Goal: Task Accomplishment & Management: Manage account settings

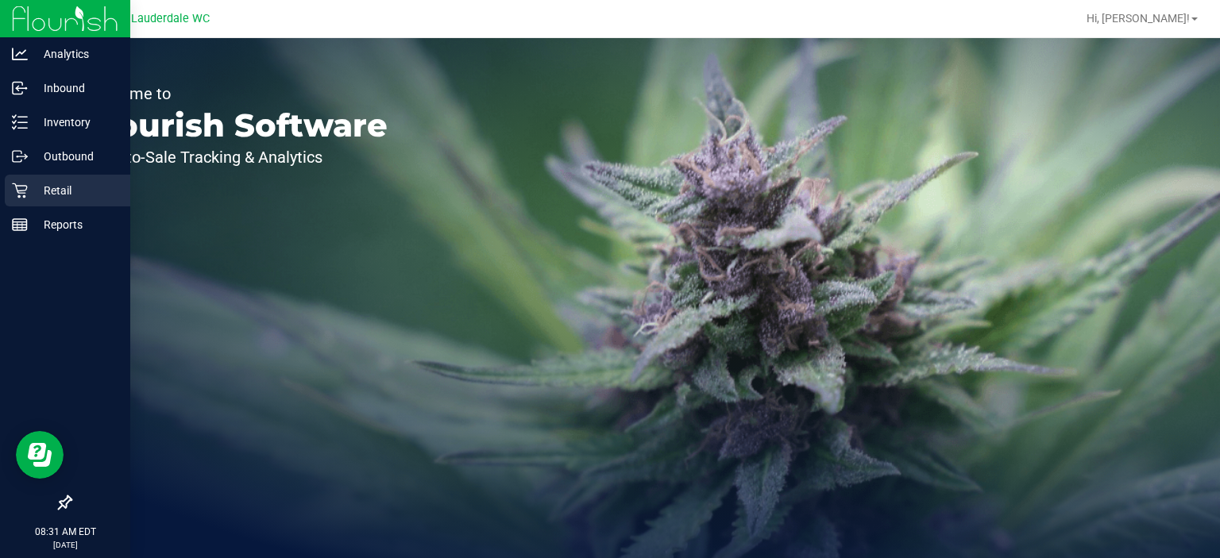
click at [21, 197] on icon at bounding box center [20, 191] width 16 height 16
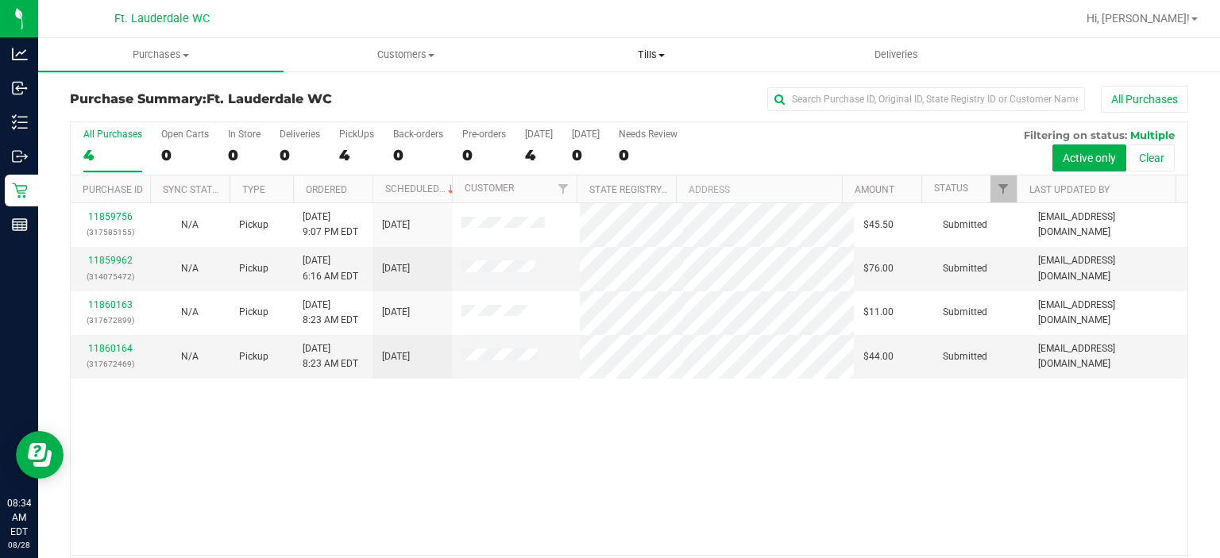
click at [636, 64] on uib-tab-heading "Tills Manage tills Reconcile e-payments" at bounding box center [651, 55] width 244 height 32
click at [590, 94] on span "Manage tills" at bounding box center [581, 96] width 107 height 14
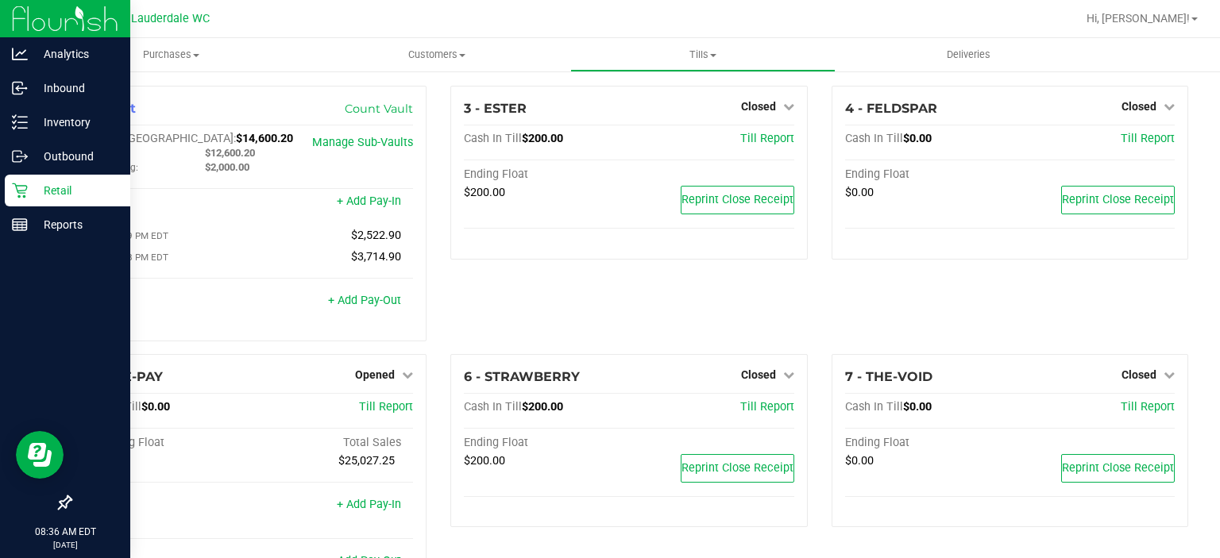
click at [21, 179] on div "Retail" at bounding box center [67, 191] width 125 height 32
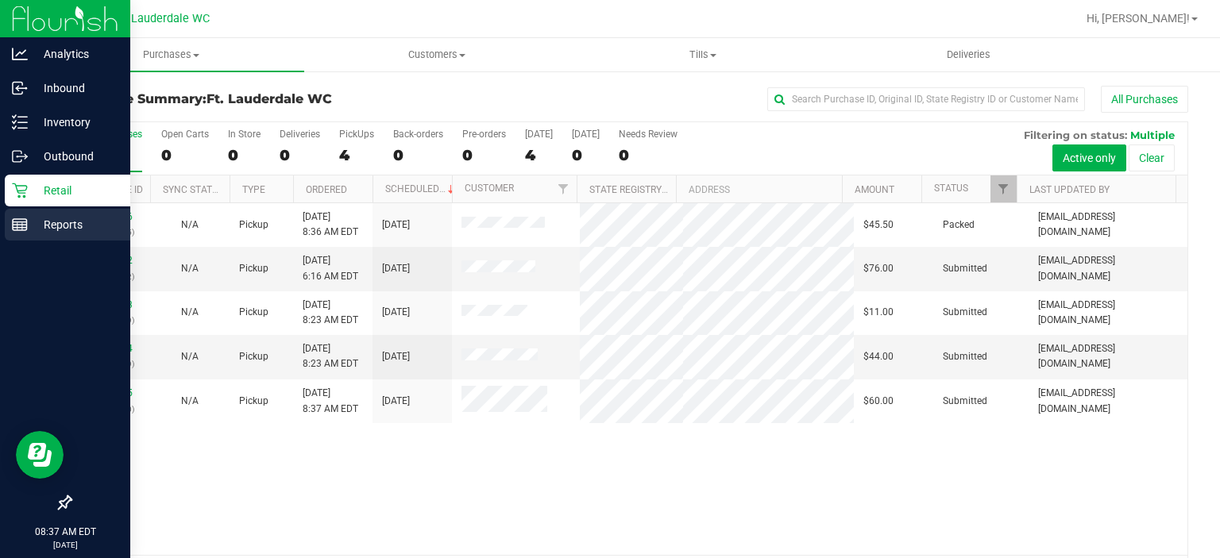
click at [0, 224] on link "Reports" at bounding box center [65, 226] width 130 height 34
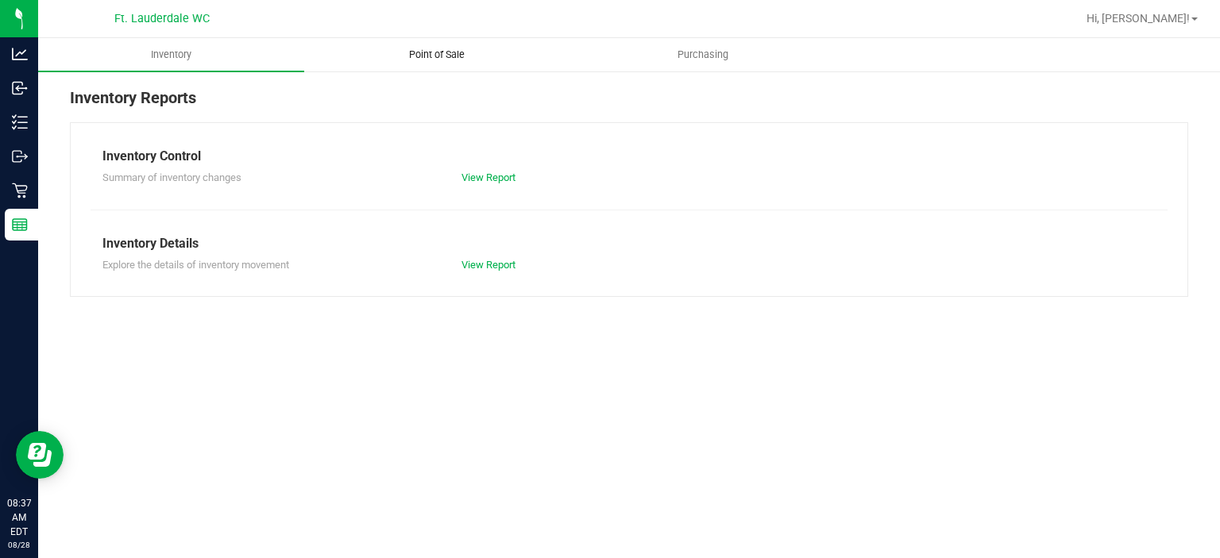
click at [438, 65] on uib-tab-heading "Point of Sale" at bounding box center [437, 55] width 264 height 32
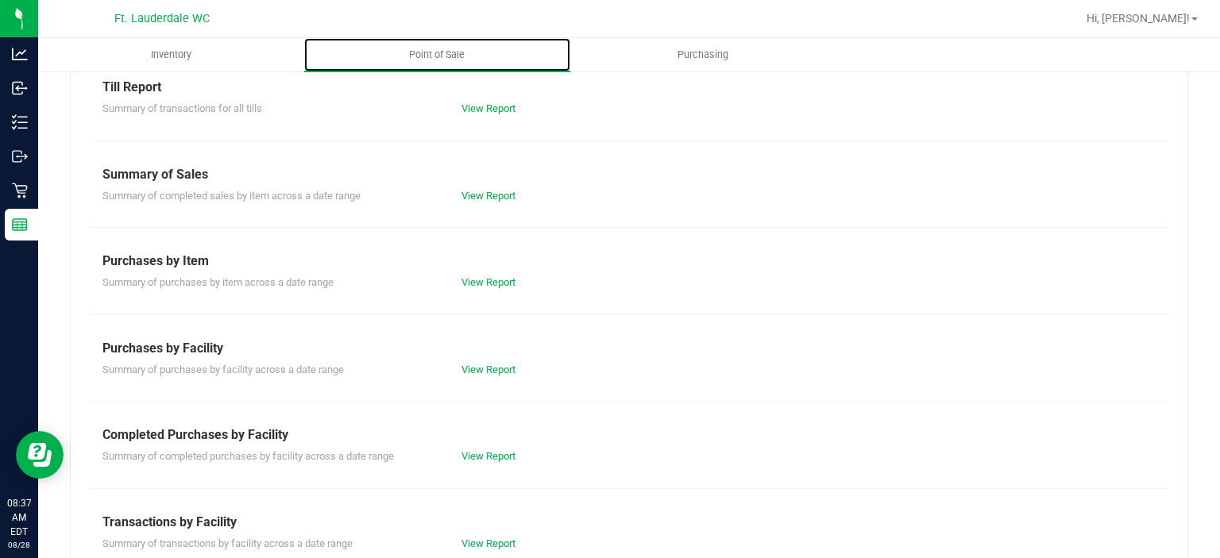
scroll to position [70, 0]
click at [476, 448] on div "View Report" at bounding box center [538, 456] width 179 height 16
click at [474, 449] on link "View Report" at bounding box center [488, 455] width 54 height 12
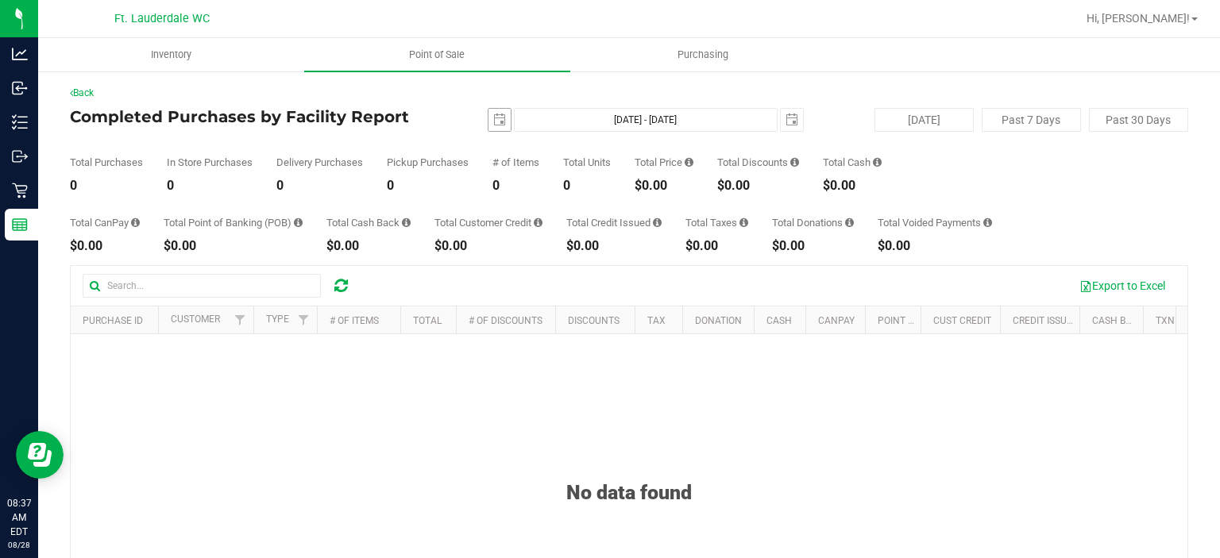
click at [503, 125] on span "select" at bounding box center [499, 120] width 22 height 22
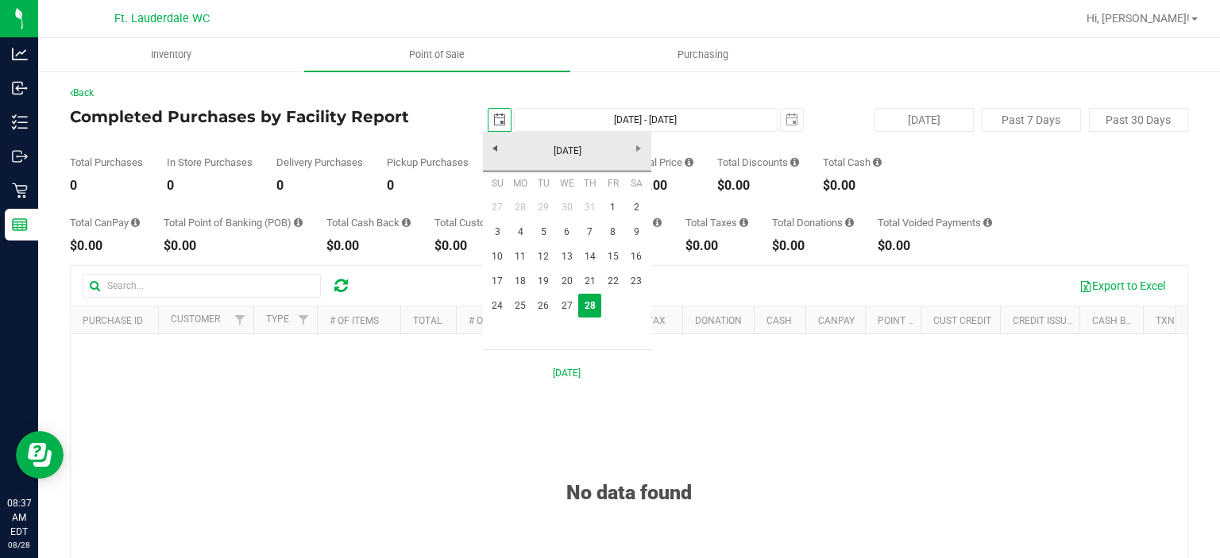
scroll to position [0, 39]
click at [565, 310] on link "27" at bounding box center [566, 306] width 23 height 25
type input "[DATE]"
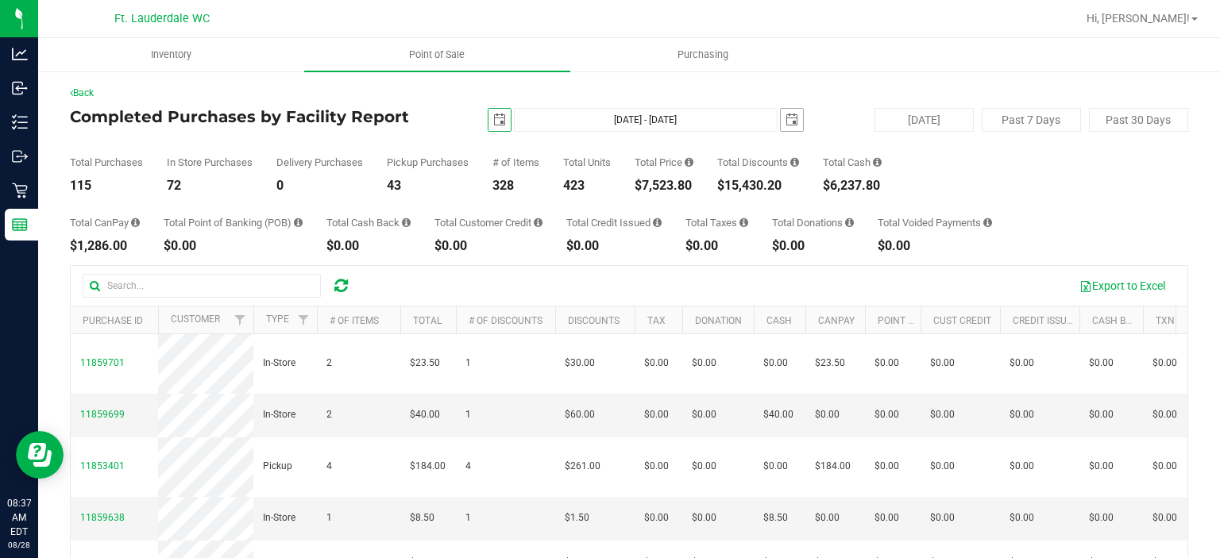
click at [785, 118] on span "select" at bounding box center [791, 120] width 13 height 13
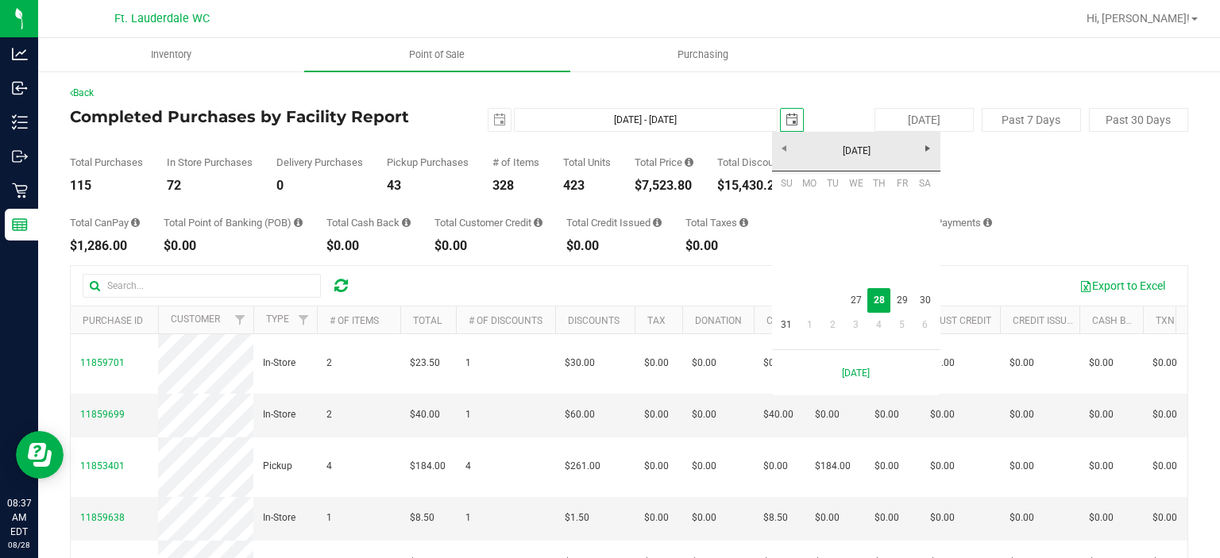
scroll to position [0, 39]
click at [854, 303] on link "27" at bounding box center [855, 300] width 23 height 25
type input "[DATE] - [DATE]"
type input "[DATE]"
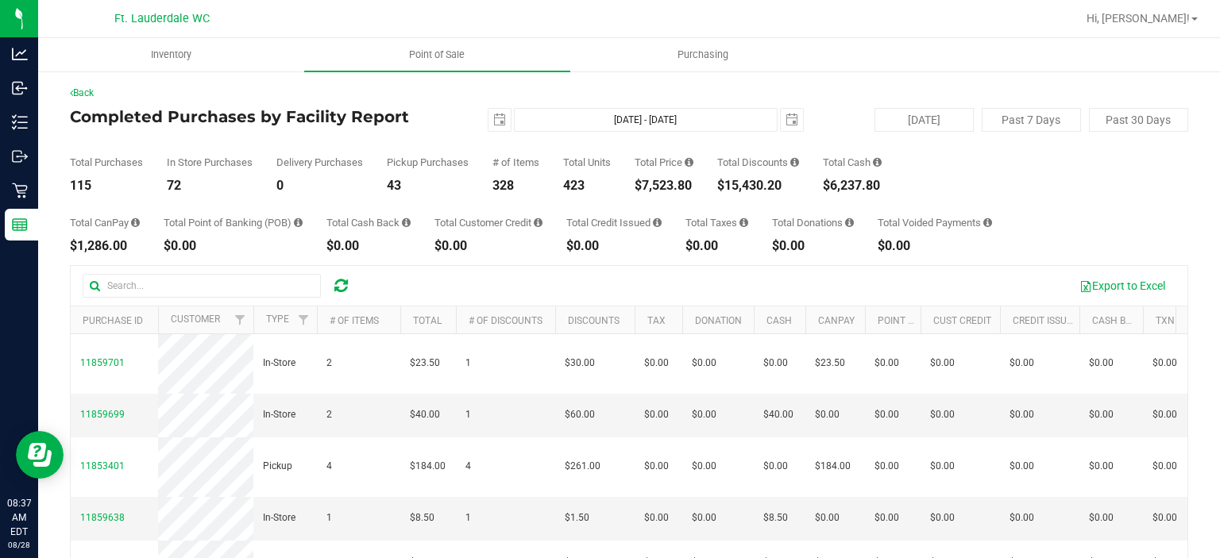
drag, startPoint x: 648, startPoint y: 185, endPoint x: 712, endPoint y: 182, distance: 63.6
click at [712, 182] on div "Total Purchases 115 In Store Purchases 72 Delivery Purchases 0 Pickup Purchases…" at bounding box center [629, 162] width 1118 height 60
drag, startPoint x: 702, startPoint y: 187, endPoint x: 642, endPoint y: 187, distance: 59.6
click at [642, 187] on div "Total Purchases 115 In Store Purchases 72 Delivery Purchases 0 Pickup Purchases…" at bounding box center [629, 162] width 1118 height 60
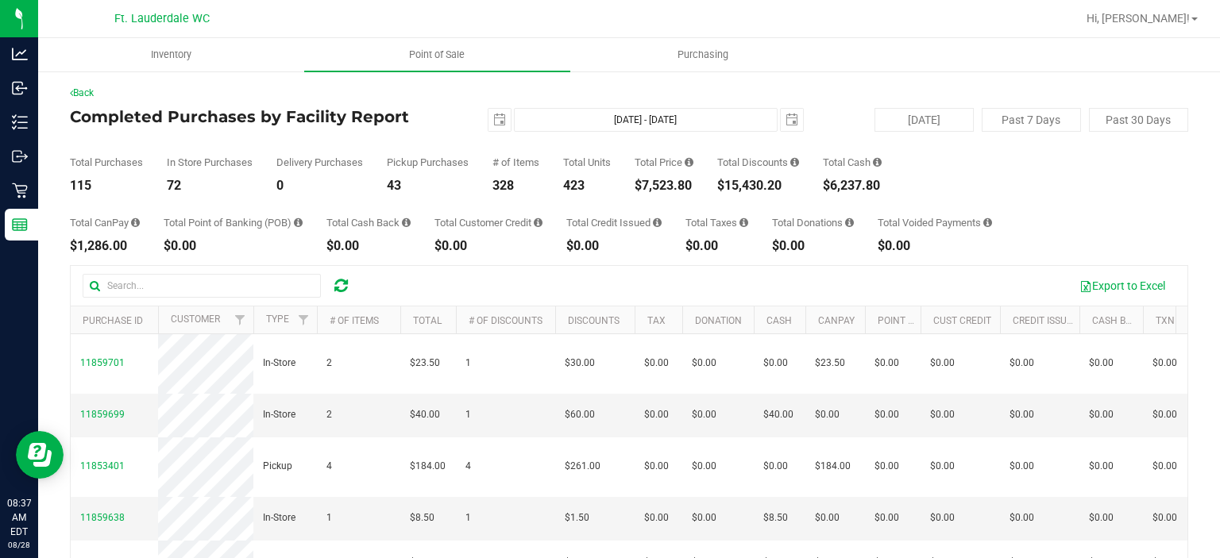
copy div "7,523.80"
click at [727, 184] on div "$15,430.20" at bounding box center [758, 185] width 82 height 13
drag, startPoint x: 730, startPoint y: 187, endPoint x: 785, endPoint y: 187, distance: 54.8
click at [785, 187] on div "$15,430.20" at bounding box center [758, 185] width 82 height 13
copy div "15,430.20"
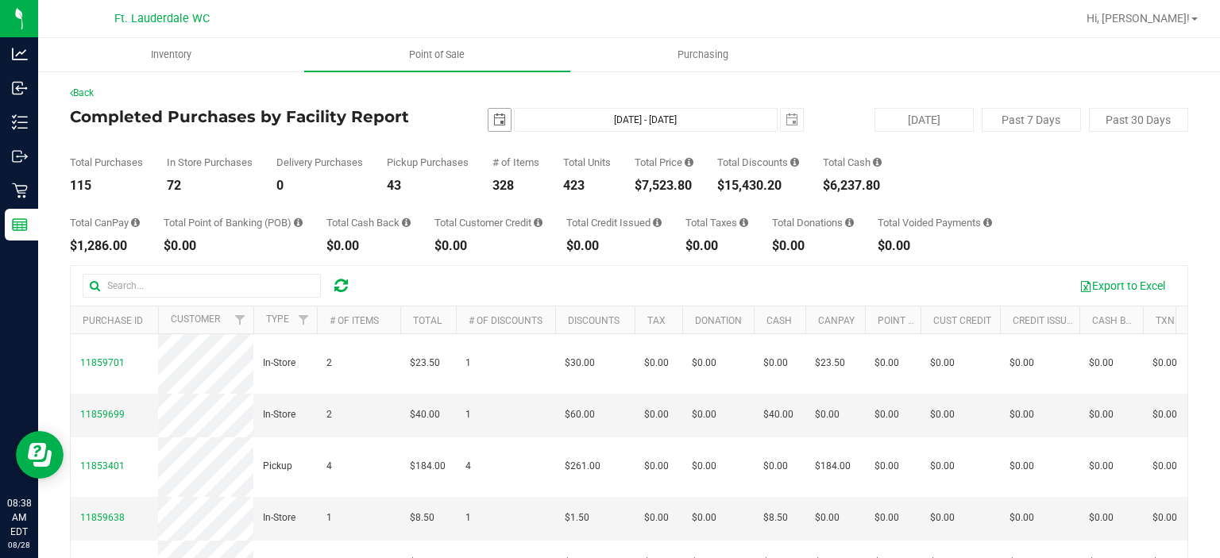
click at [500, 118] on span "select" at bounding box center [499, 120] width 13 height 13
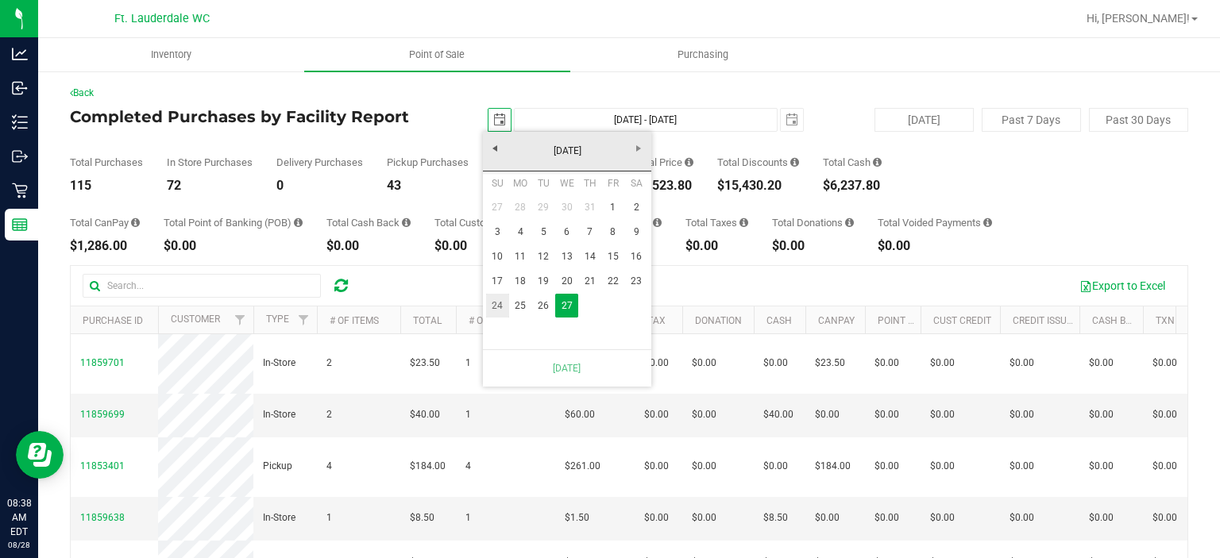
click at [492, 304] on link "24" at bounding box center [497, 306] width 23 height 25
type input "[DATE] - [DATE]"
type input "[DATE]"
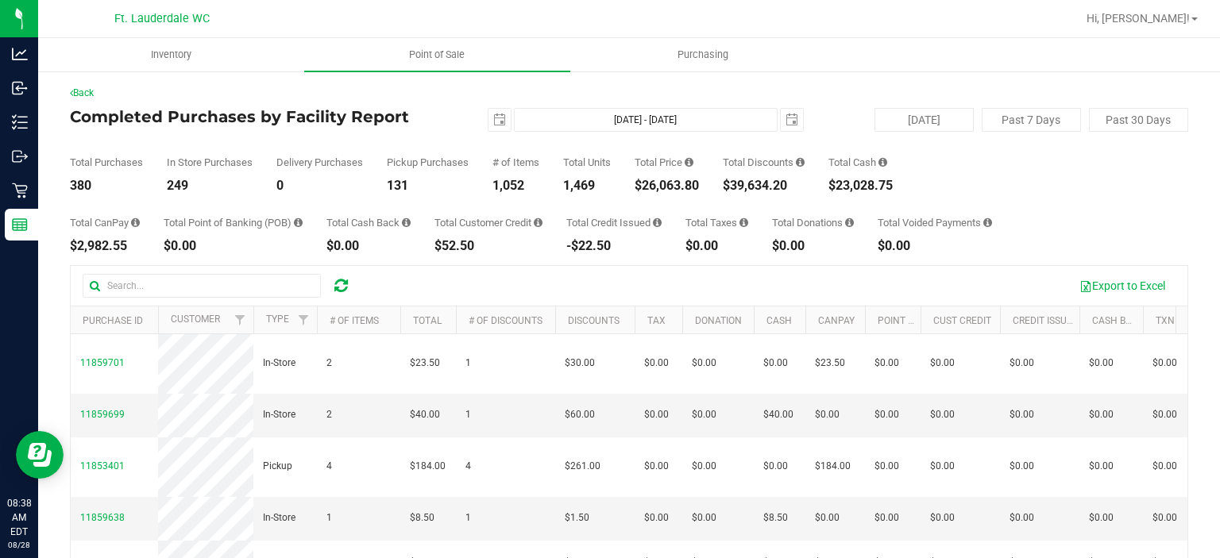
drag, startPoint x: 643, startPoint y: 184, endPoint x: 702, endPoint y: 181, distance: 58.9
click at [699, 181] on div "$26,063.80" at bounding box center [667, 185] width 64 height 13
copy div "26,063.80"
click at [495, 118] on span "select" at bounding box center [499, 120] width 13 height 13
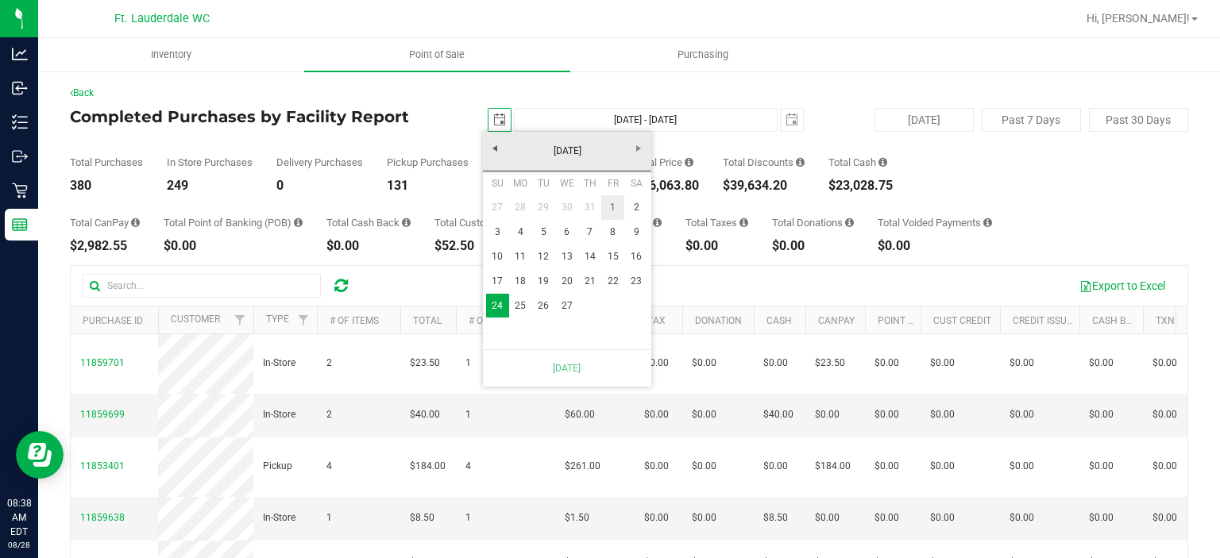
click at [609, 200] on link "1" at bounding box center [612, 207] width 23 height 25
type input "[DATE] - [DATE]"
type input "[DATE]"
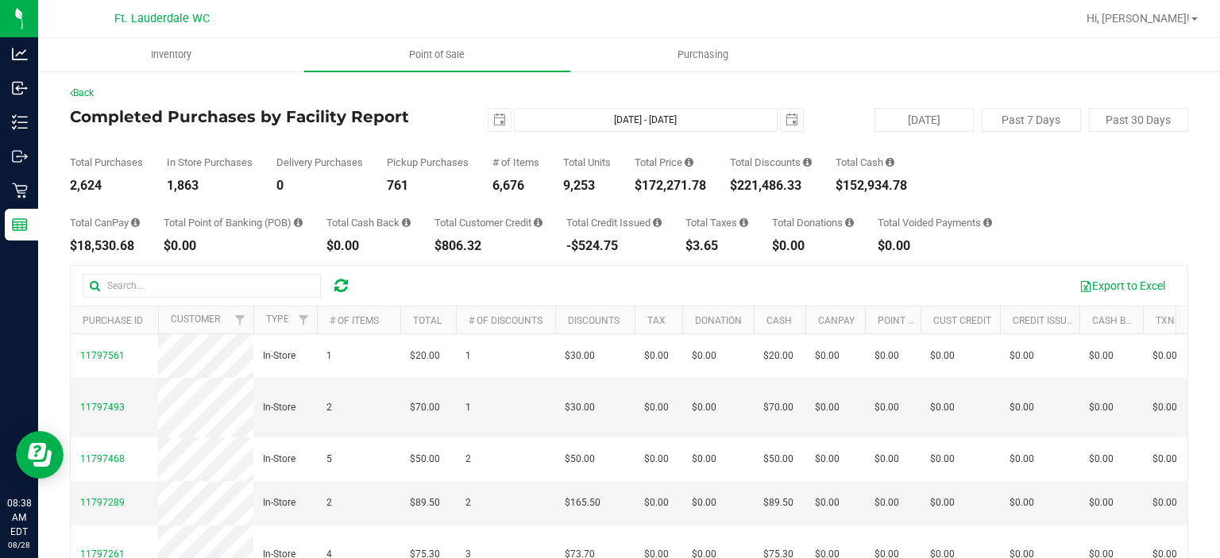
drag, startPoint x: 647, startPoint y: 184, endPoint x: 709, endPoint y: 188, distance: 62.1
click at [706, 188] on div "$172,271.78" at bounding box center [670, 185] width 71 height 13
click at [502, 118] on span "select" at bounding box center [499, 120] width 22 height 22
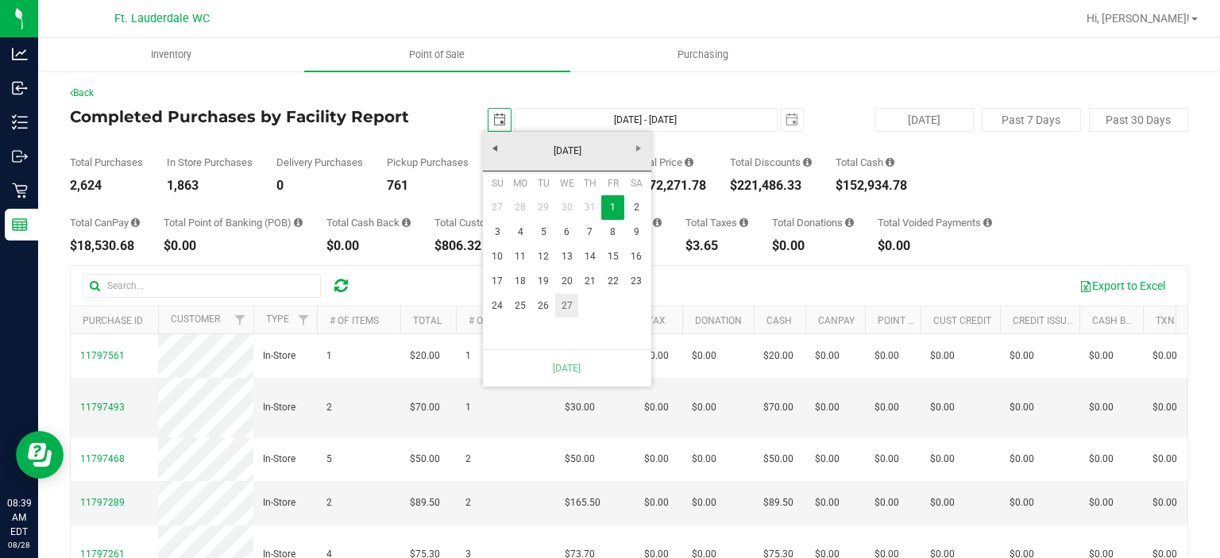
click at [569, 301] on link "27" at bounding box center [566, 306] width 23 height 25
type input "[DATE] - [DATE]"
type input "[DATE]"
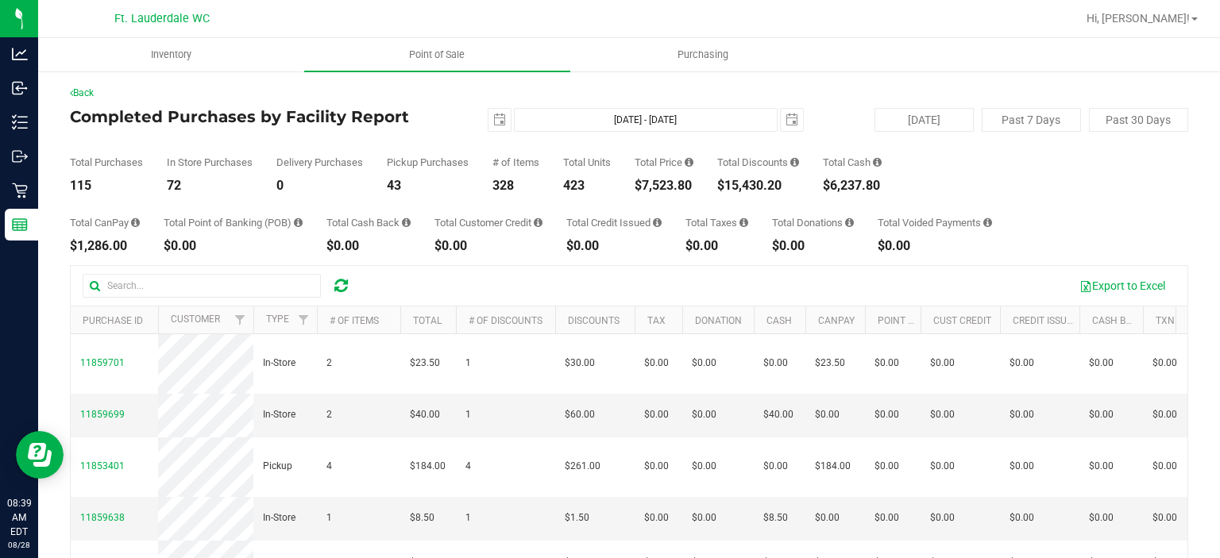
drag, startPoint x: 645, startPoint y: 185, endPoint x: 693, endPoint y: 187, distance: 48.5
click at [693, 187] on div "$7,523.80" at bounding box center [664, 185] width 59 height 13
copy div "7,523.80"
drag, startPoint x: 731, startPoint y: 185, endPoint x: 787, endPoint y: 184, distance: 55.6
click at [787, 184] on div "$15,430.20" at bounding box center [758, 185] width 82 height 13
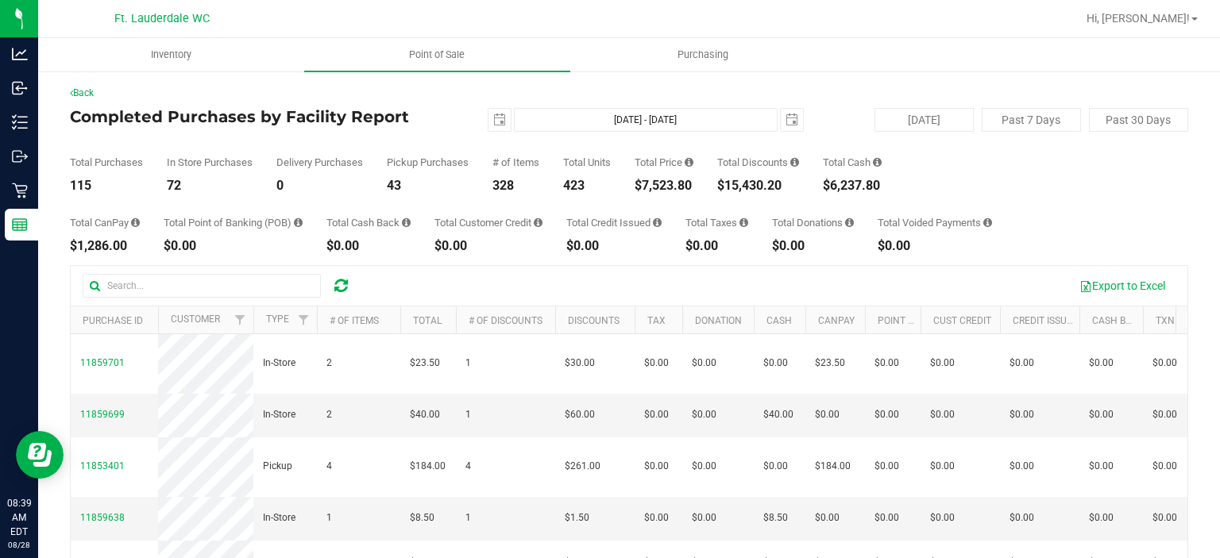
copy div "15,430.20"
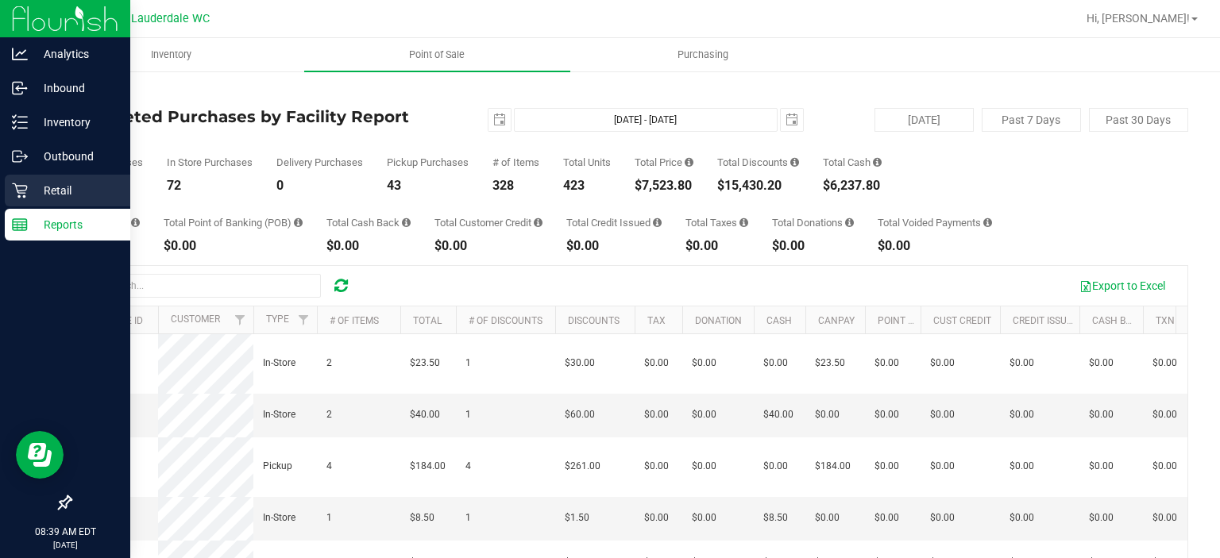
click at [13, 191] on icon at bounding box center [20, 191] width 16 height 16
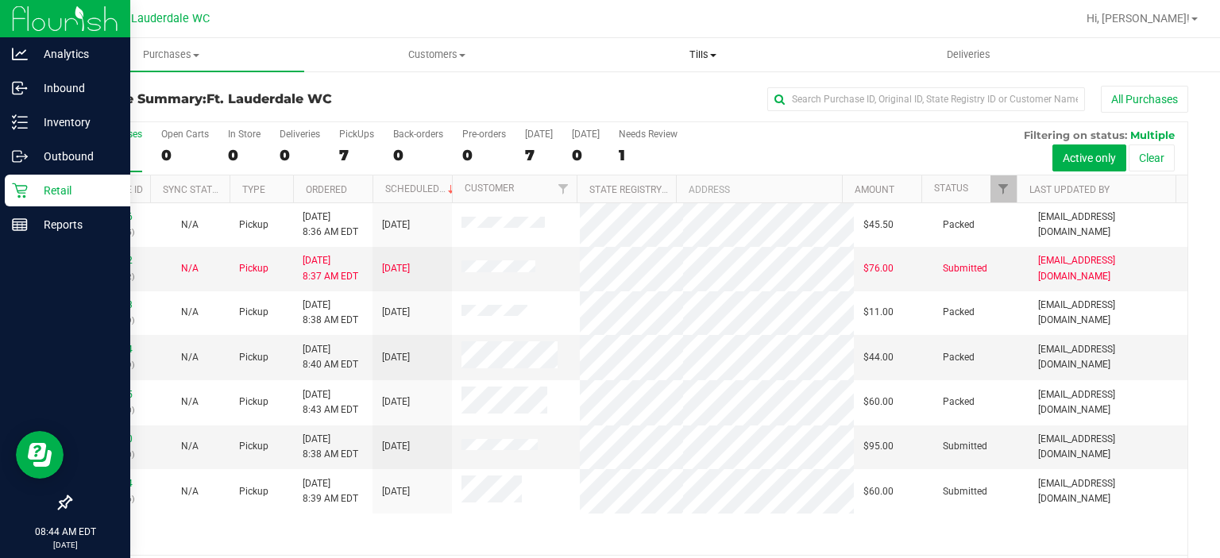
click at [697, 66] on uib-tab-heading "Tills Manage tills Reconcile e-payments" at bounding box center [703, 55] width 264 height 32
click at [662, 92] on span "Manage tills" at bounding box center [623, 96] width 107 height 14
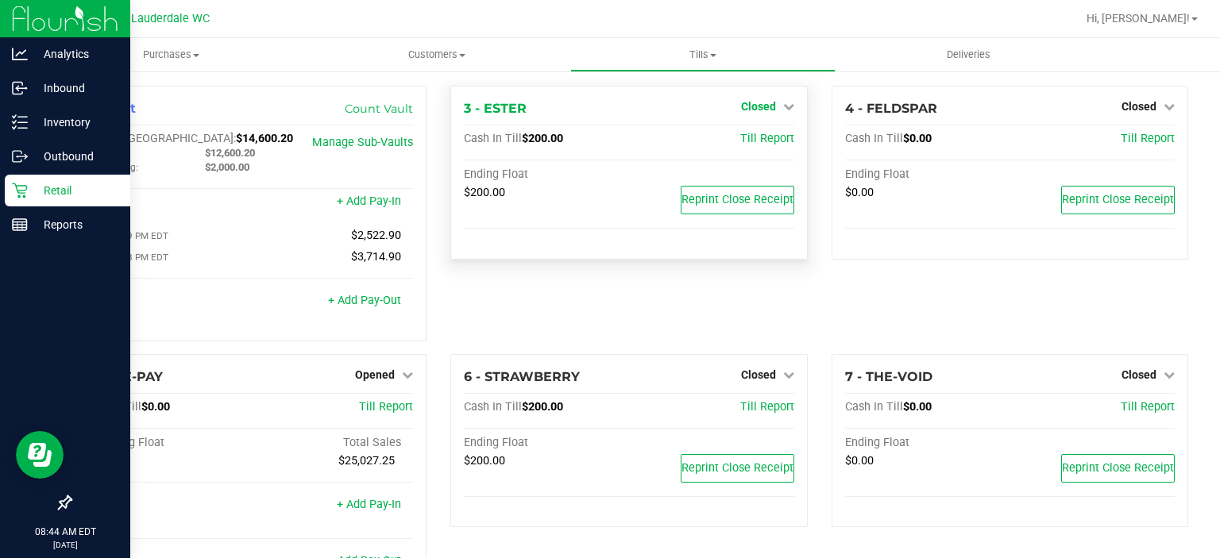
click at [750, 105] on span "Closed" at bounding box center [758, 106] width 35 height 13
click at [737, 143] on link "Open Till" at bounding box center [758, 139] width 42 height 13
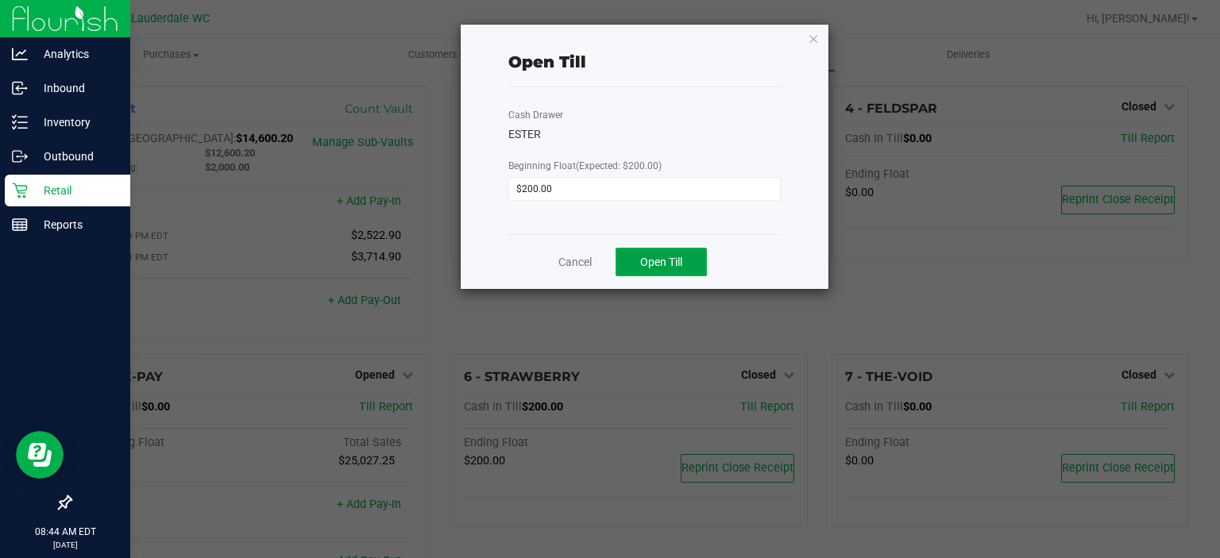
click at [692, 250] on button "Open Till" at bounding box center [660, 262] width 91 height 29
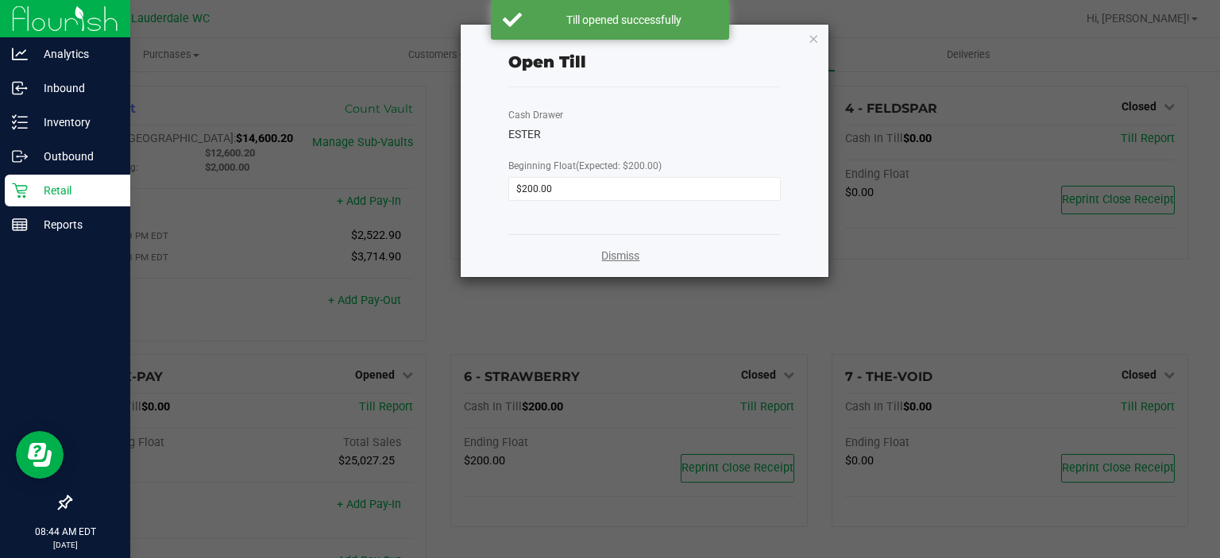
click at [619, 255] on link "Dismiss" at bounding box center [620, 256] width 38 height 17
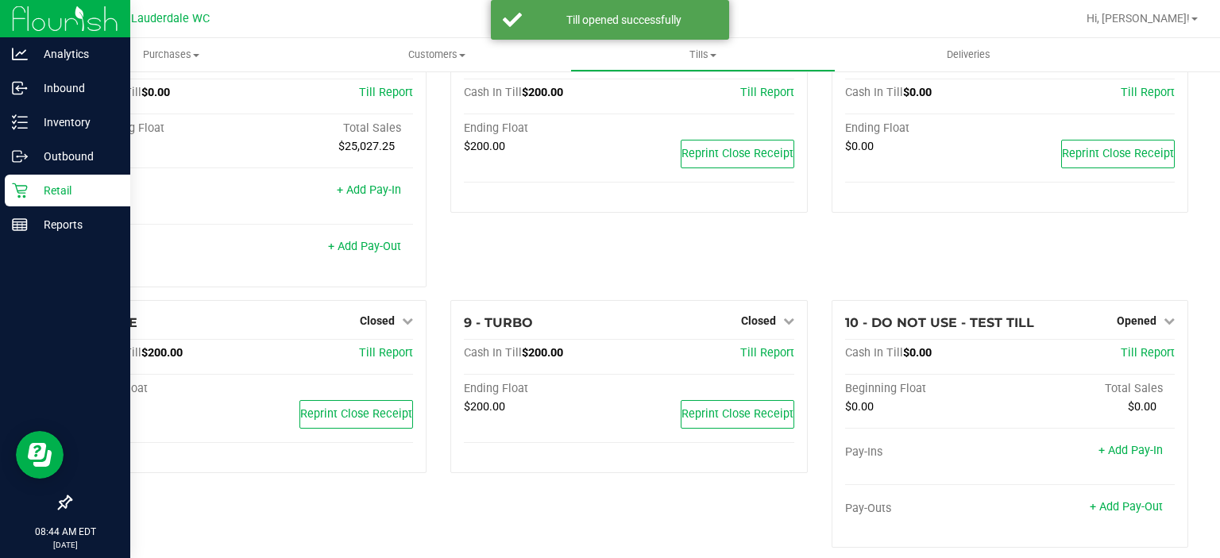
scroll to position [318, 0]
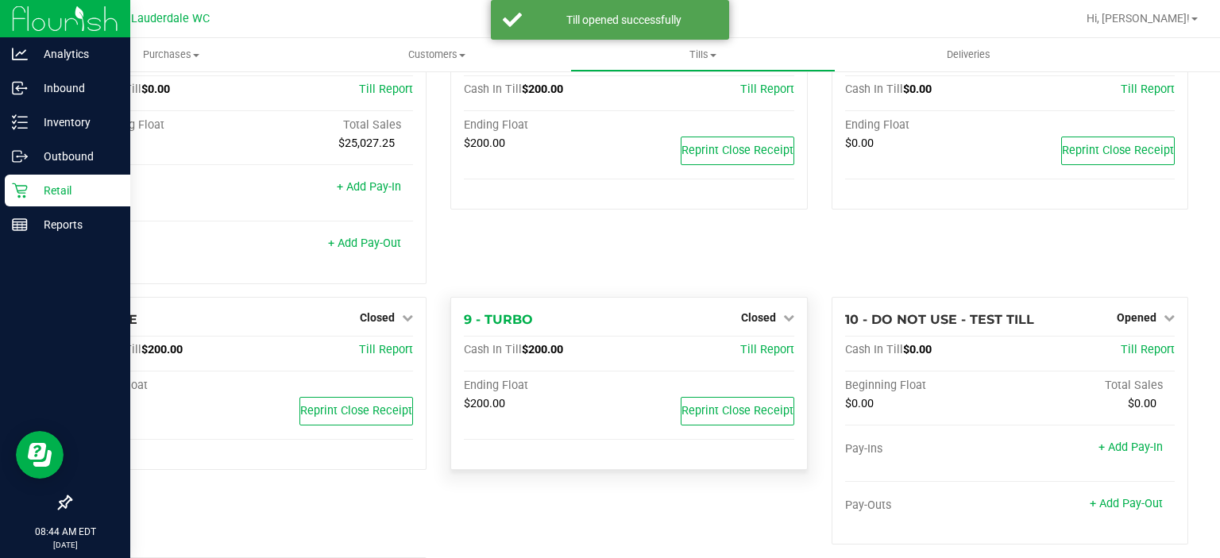
drag, startPoint x: 766, startPoint y: 325, endPoint x: 759, endPoint y: 307, distance: 18.6
click at [759, 307] on div "9 - TURBO Closed Open Till Cash In Till $200.00 Till Report Ending Float $200.0…" at bounding box center [628, 384] width 357 height 174
click at [752, 316] on span "Closed" at bounding box center [758, 317] width 35 height 13
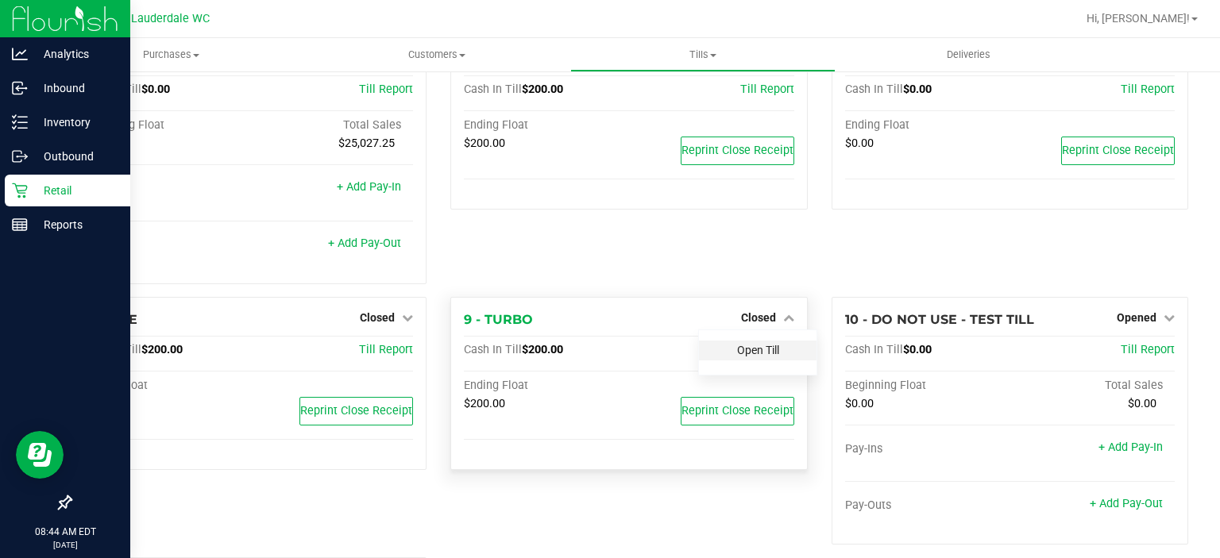
click at [746, 347] on link "Open Till" at bounding box center [758, 350] width 42 height 13
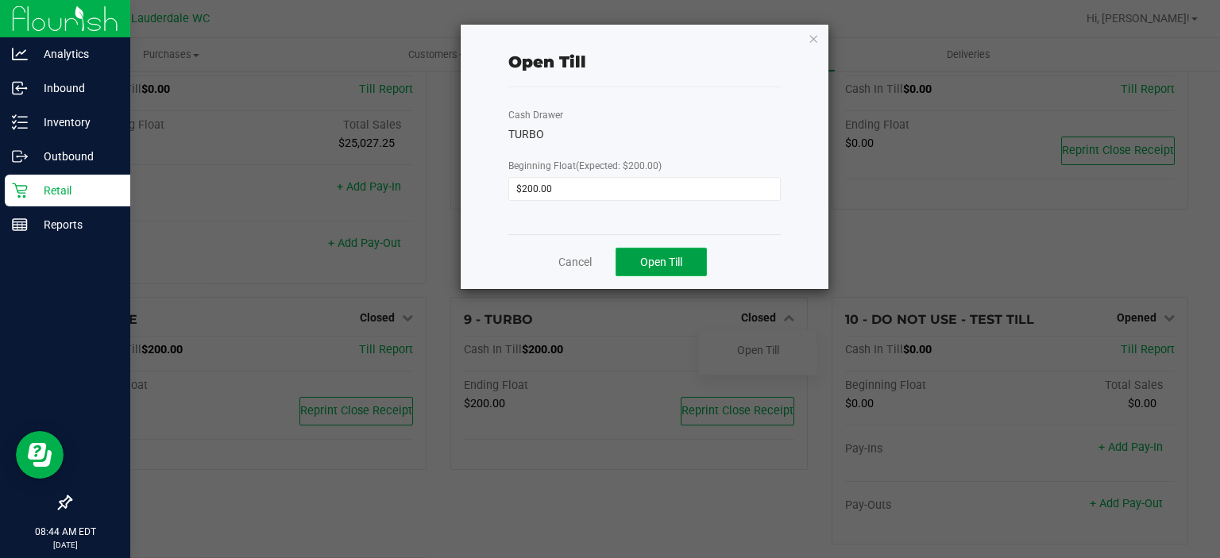
click at [669, 257] on span "Open Till" at bounding box center [661, 262] width 42 height 13
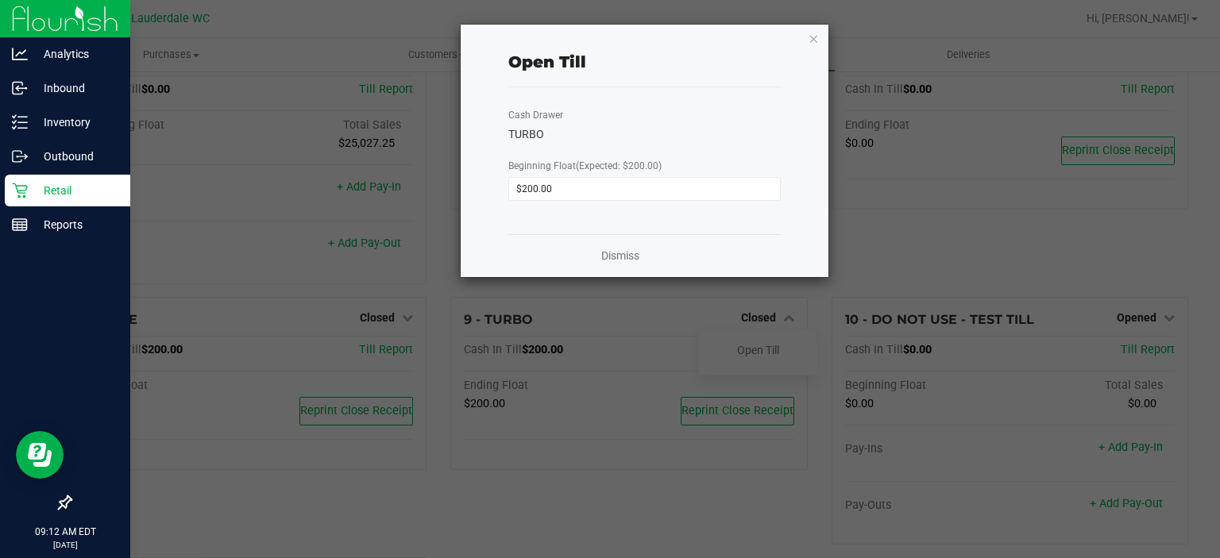
click at [424, 231] on div "Open Till Cash Drawer TURBO Beginning Float (Expected: $200.00) $200.00 Dismiss" at bounding box center [616, 151] width 426 height 254
click at [813, 33] on icon "button" at bounding box center [813, 38] width 11 height 19
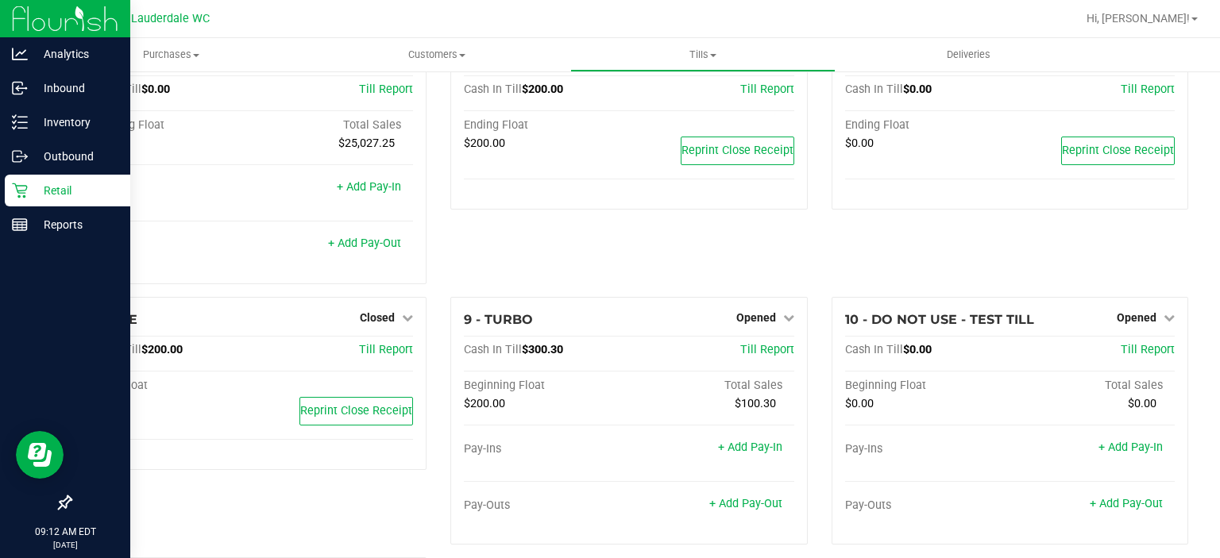
click at [543, 226] on div "6 - STRAWBERRY Closed Open Till Cash In Till $200.00 Till Report Ending Float $…" at bounding box center [628, 167] width 380 height 260
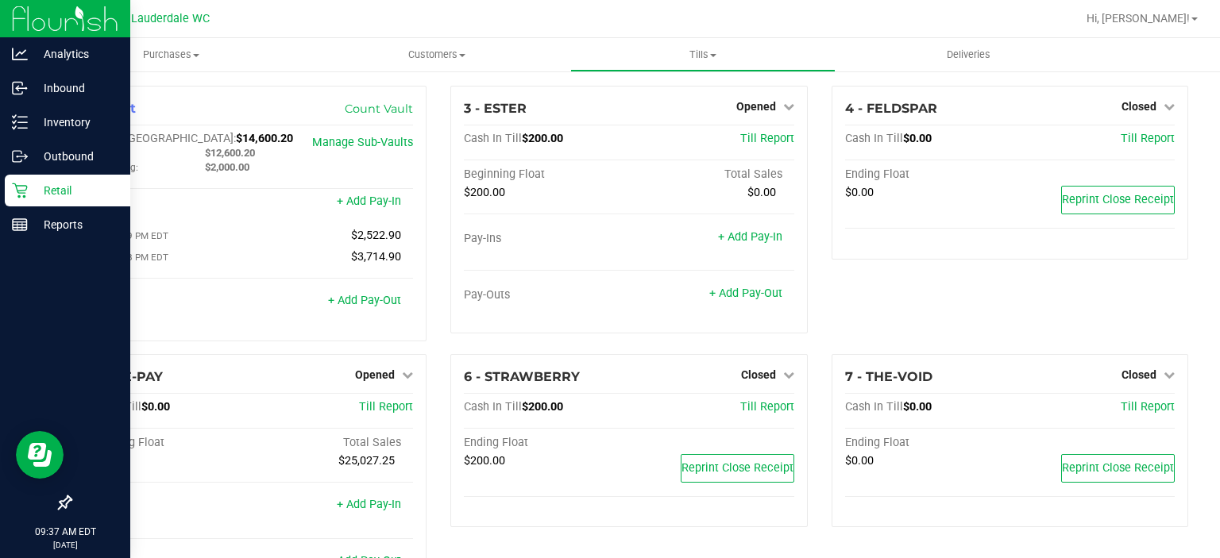
click at [23, 187] on icon at bounding box center [20, 191] width 16 height 16
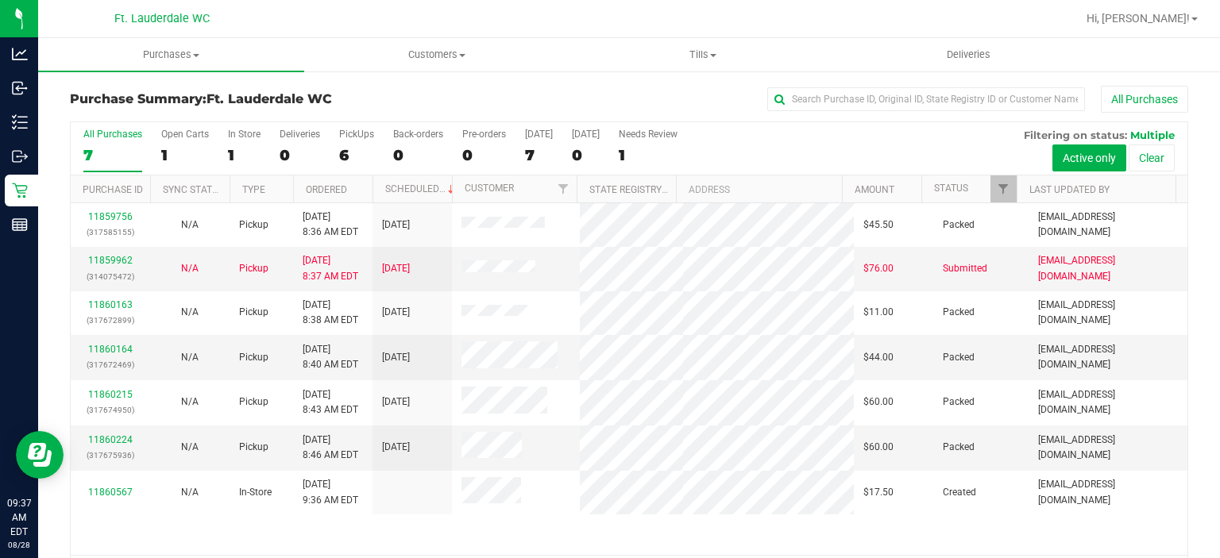
scroll to position [49, 0]
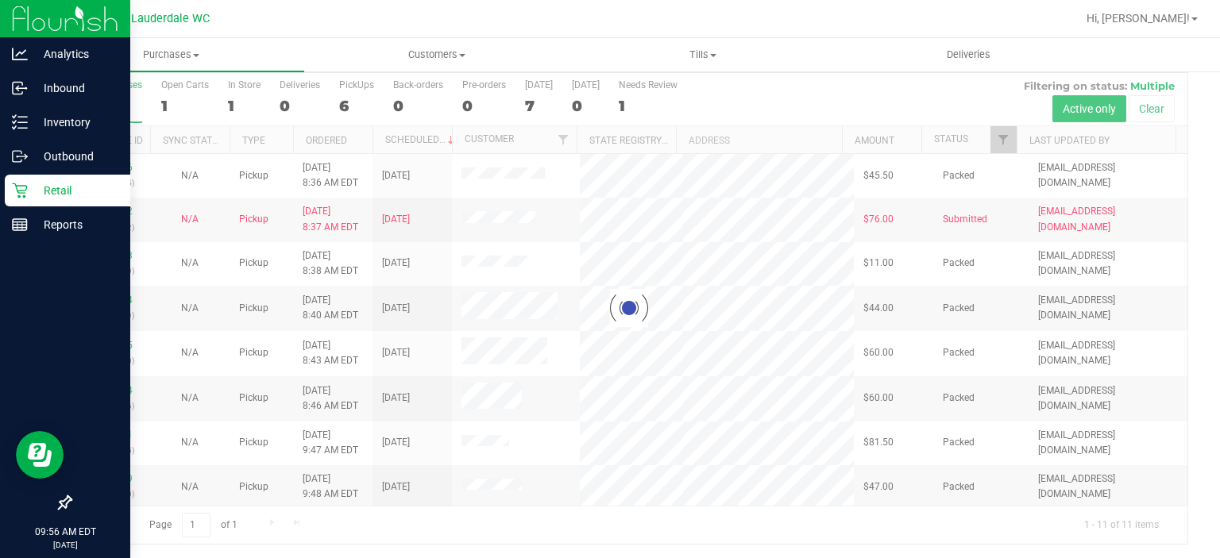
click at [15, 175] on div "Retail" at bounding box center [67, 191] width 125 height 32
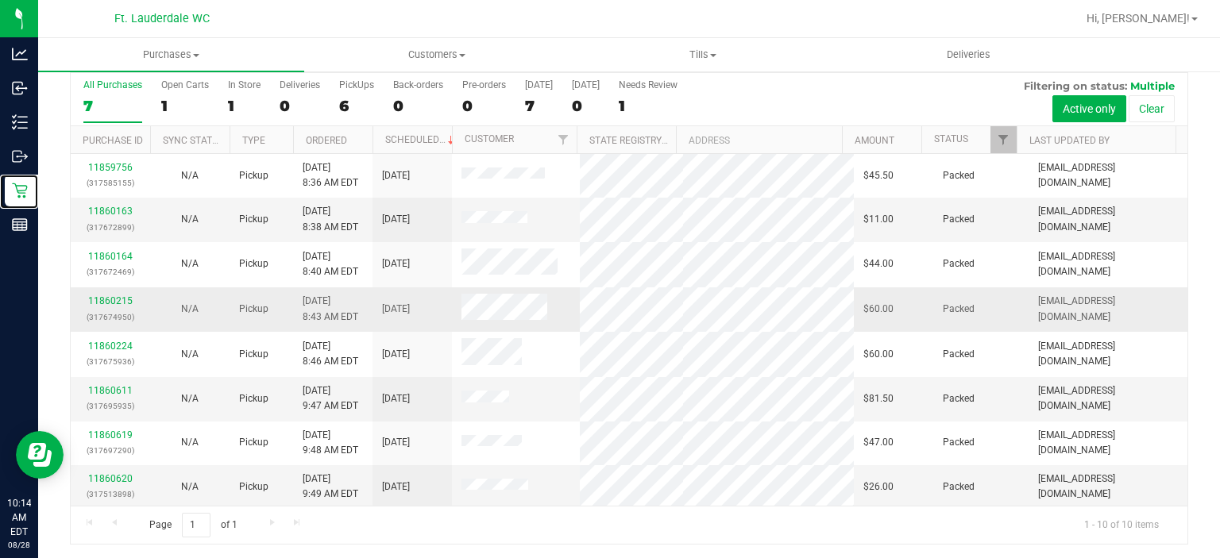
scroll to position [86, 0]
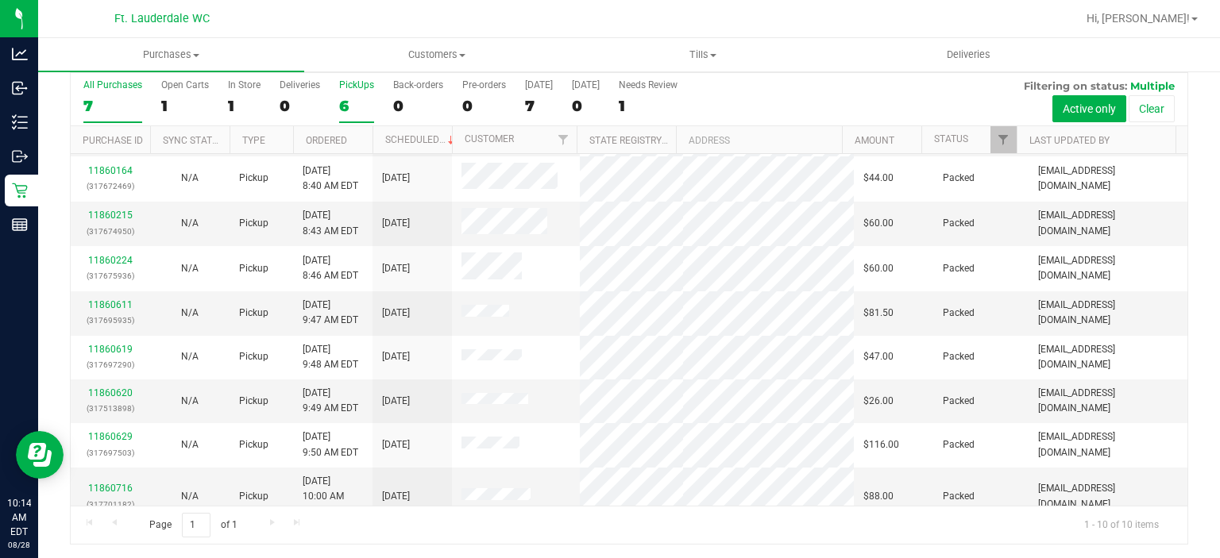
click at [371, 100] on div "6" at bounding box center [356, 106] width 35 height 18
click at [0, 0] on input "PickUps 6" at bounding box center [0, 0] width 0 height 0
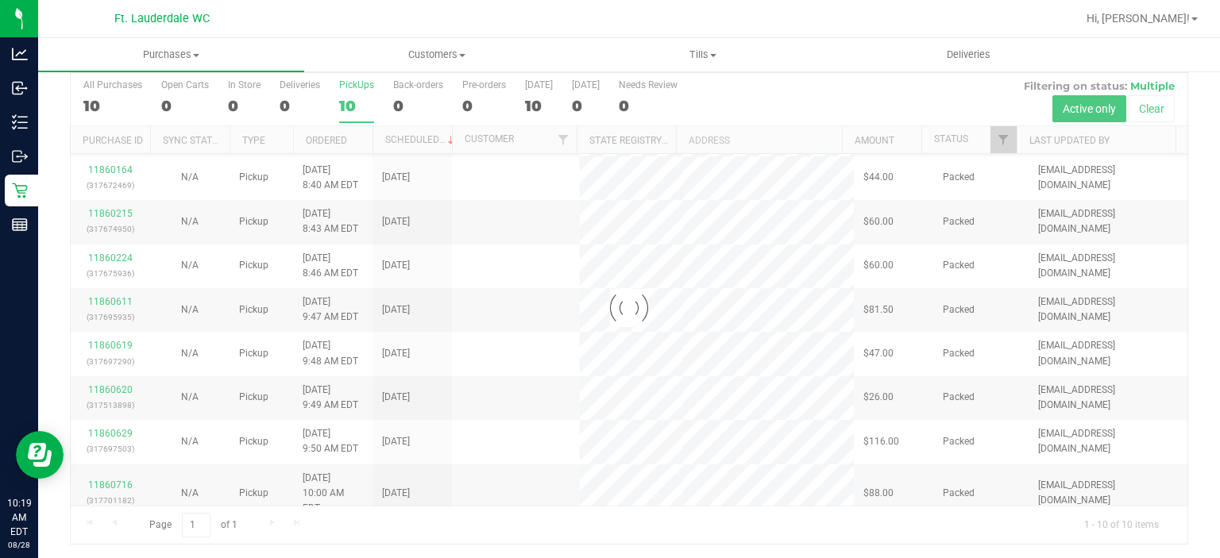
scroll to position [0, 0]
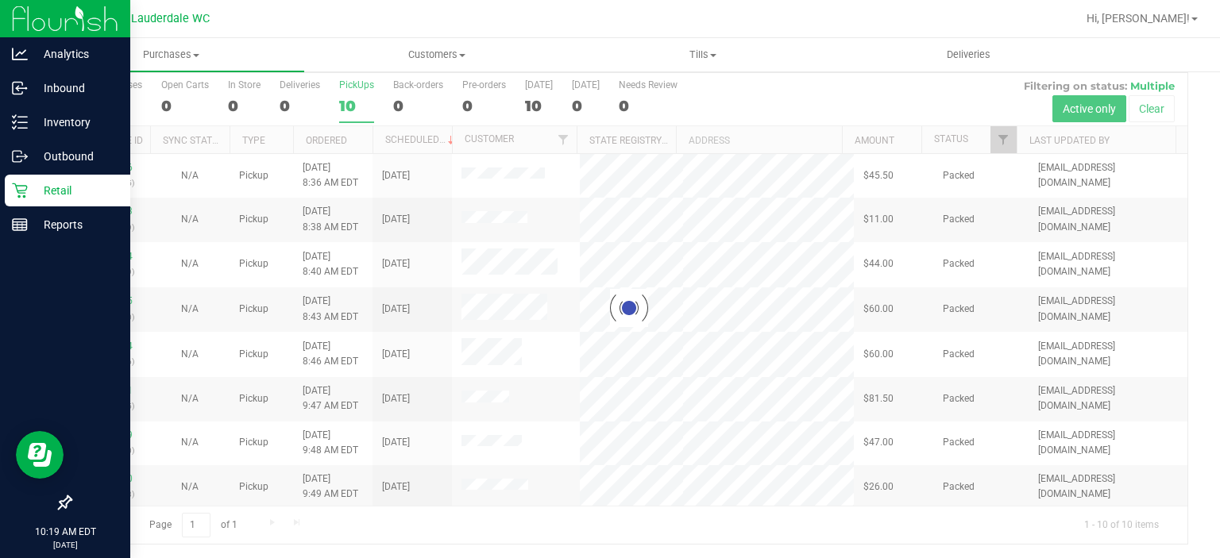
click at [19, 208] on link "Retail" at bounding box center [65, 192] width 130 height 34
click at [20, 225] on line at bounding box center [20, 225] width 14 height 0
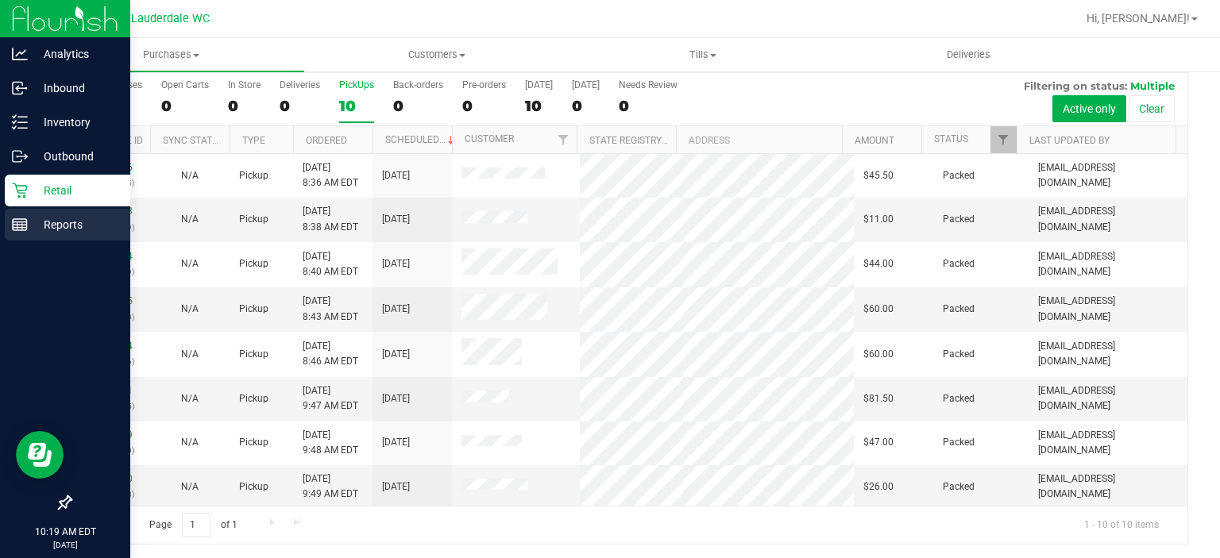
click at [0, 230] on link "Reports" at bounding box center [65, 226] width 130 height 34
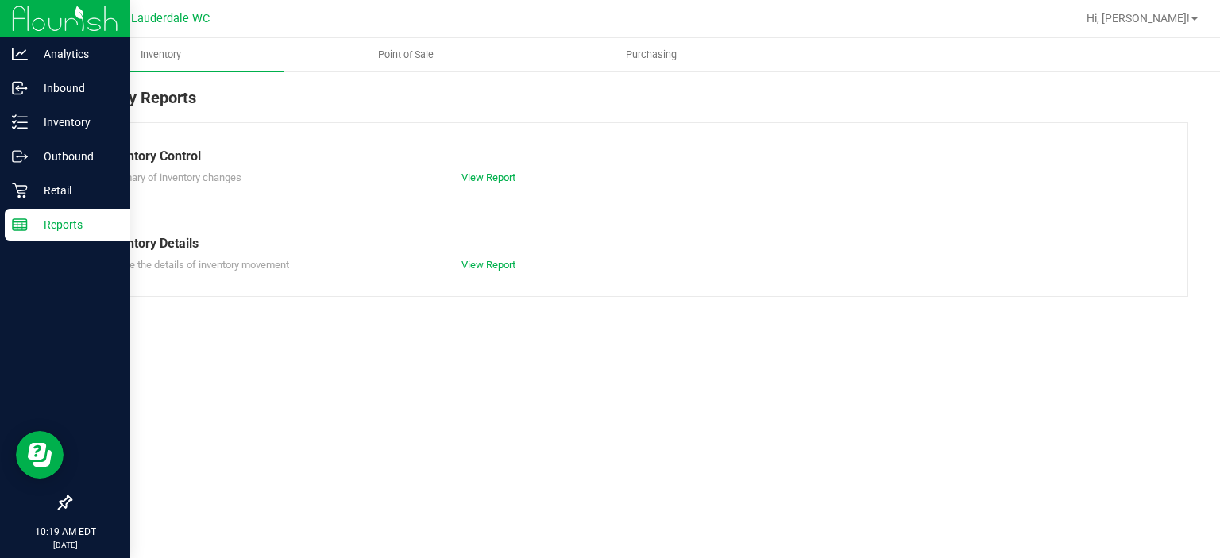
click at [429, 33] on div at bounding box center [680, 18] width 792 height 31
click at [427, 44] on uib-tab-heading "Point of Sale" at bounding box center [406, 55] width 244 height 32
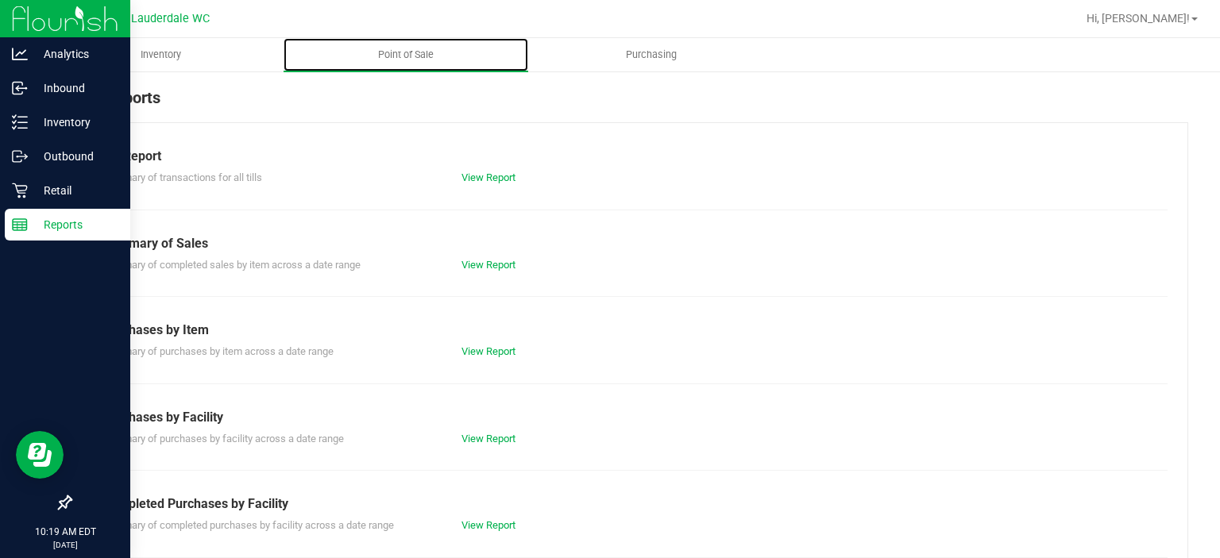
scroll to position [275, 0]
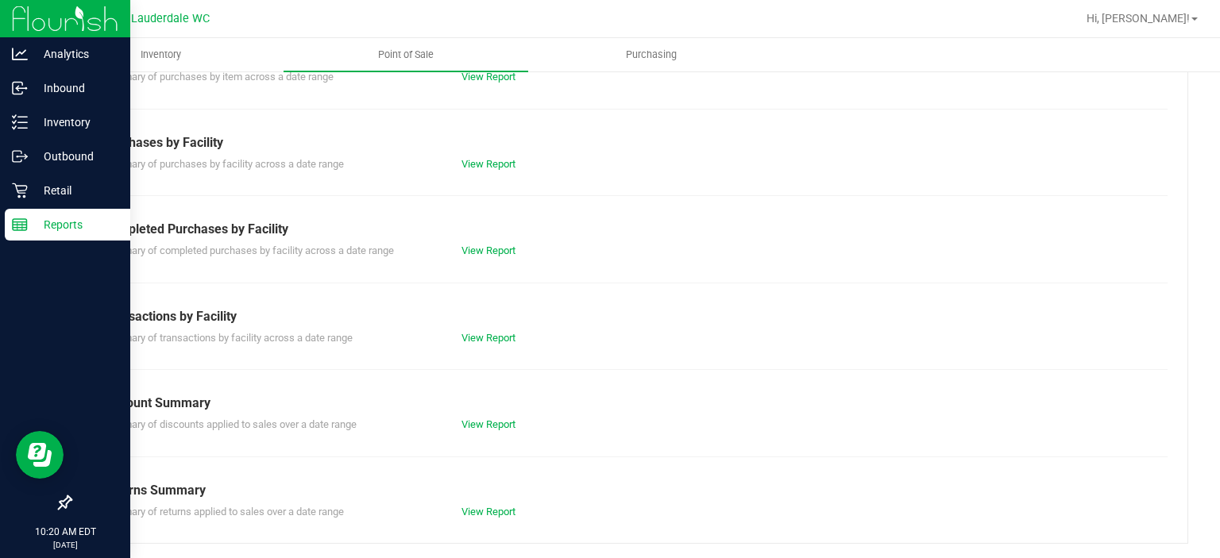
click at [486, 256] on div "View Report" at bounding box center [538, 251] width 179 height 16
click at [485, 253] on link "View Report" at bounding box center [488, 251] width 54 height 12
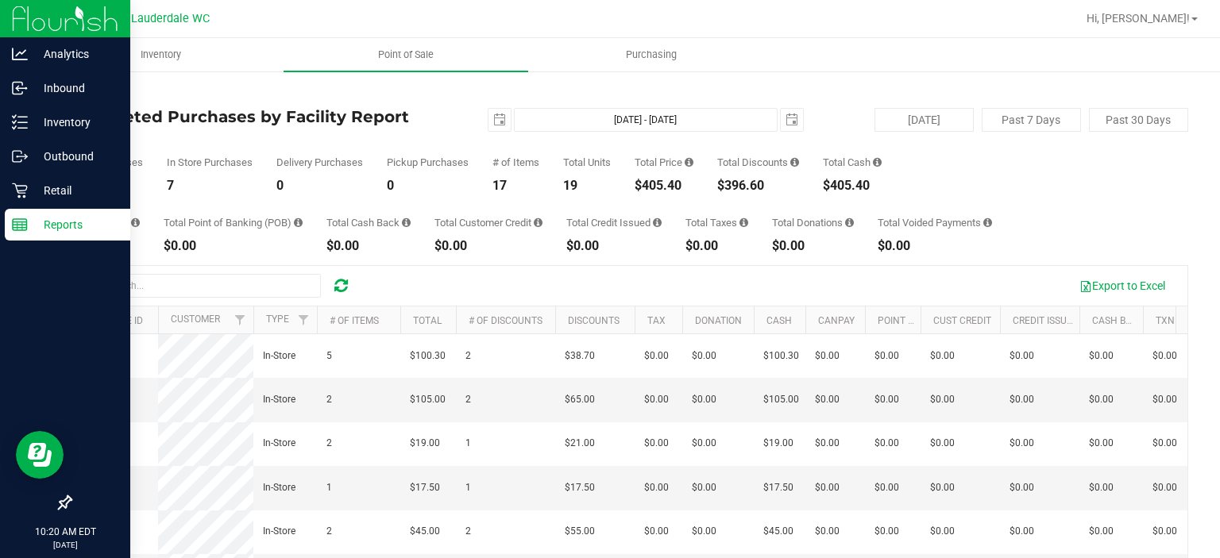
drag, startPoint x: 644, startPoint y: 187, endPoint x: 699, endPoint y: 185, distance: 54.8
click at [693, 185] on div "$405.40" at bounding box center [664, 185] width 59 height 13
copy div "405.40"
click at [39, 194] on p "Retail" at bounding box center [75, 190] width 95 height 19
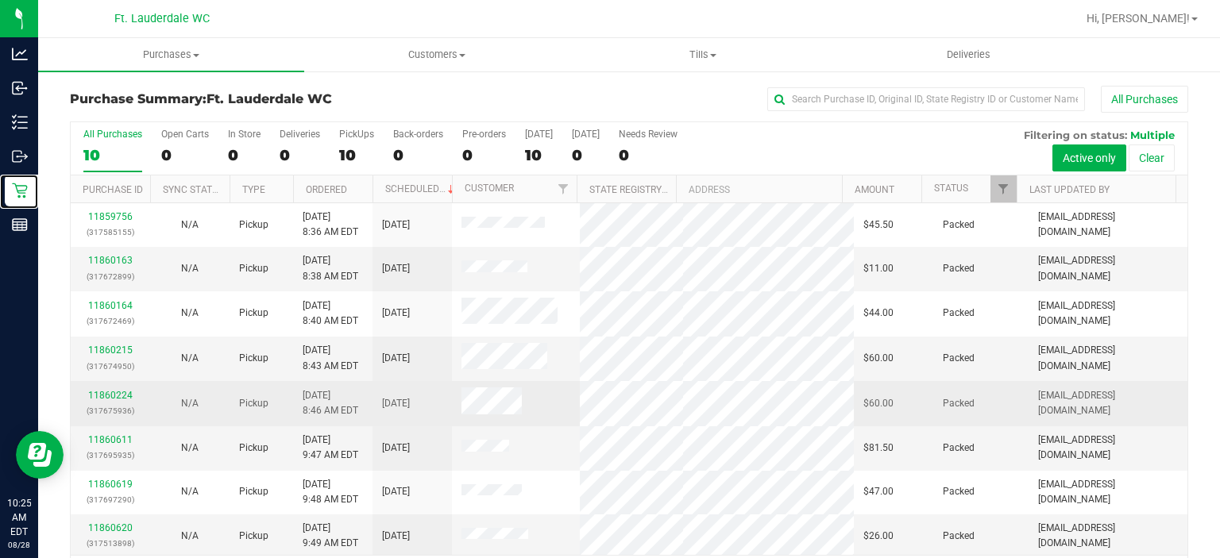
scroll to position [86, 0]
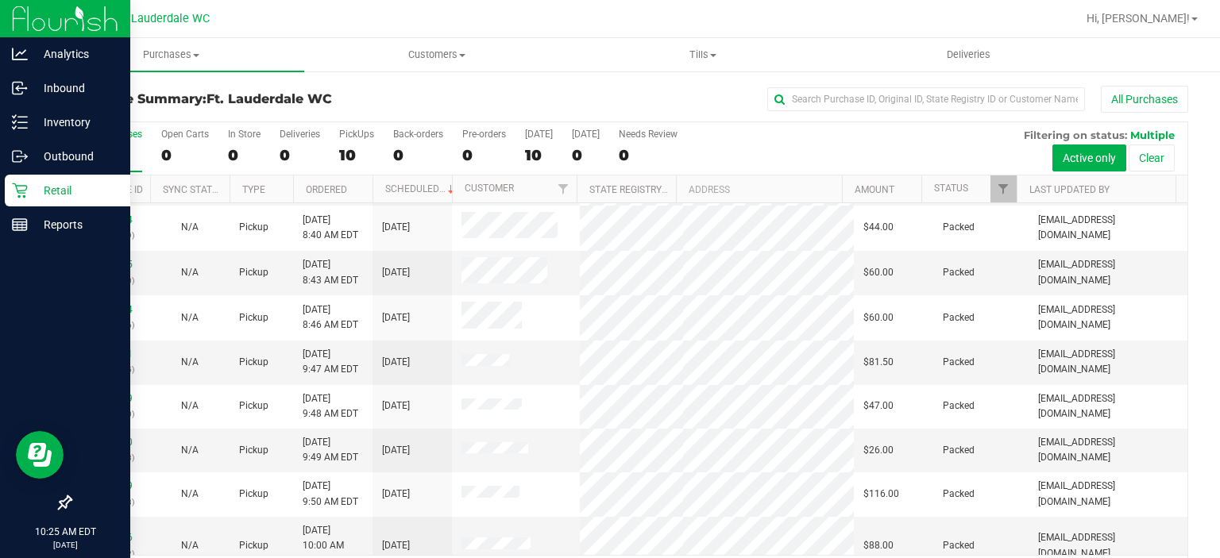
click at [7, 190] on div "Retail" at bounding box center [67, 191] width 125 height 32
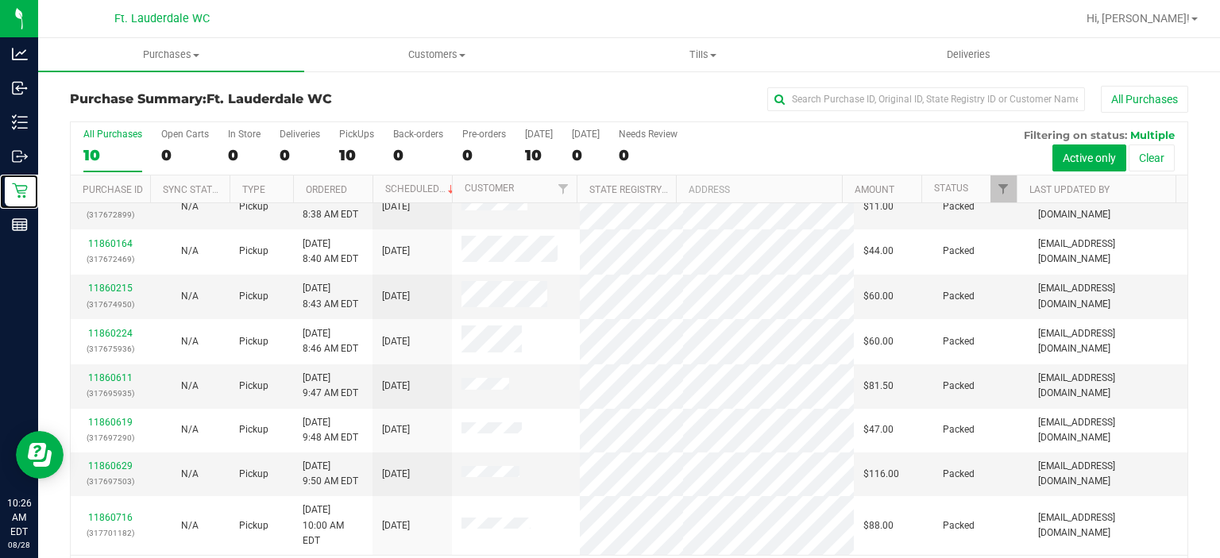
scroll to position [0, 0]
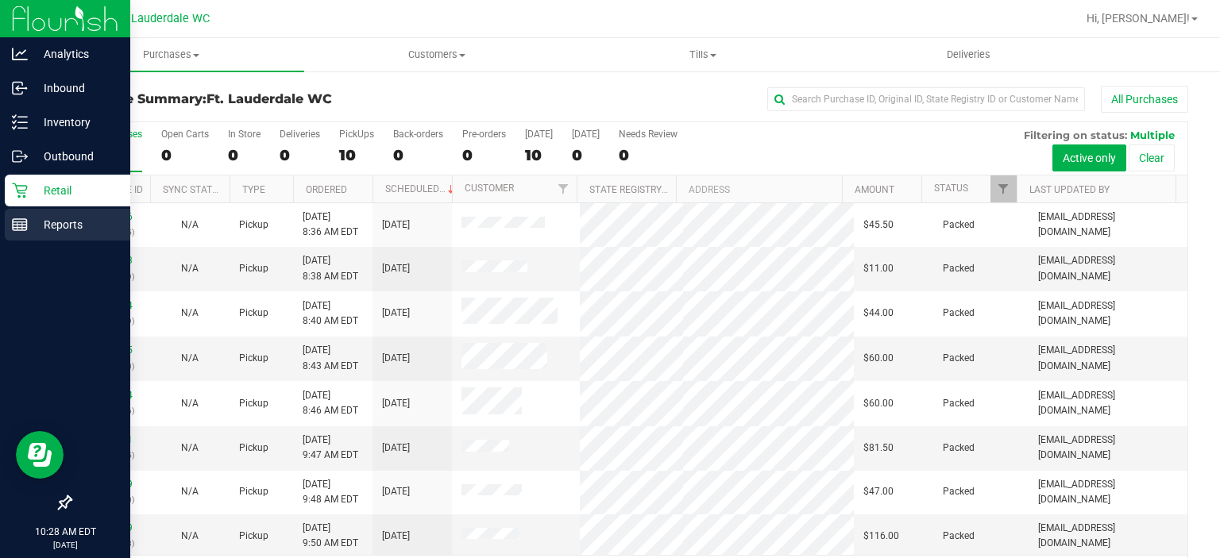
click at [16, 222] on line at bounding box center [20, 222] width 14 height 0
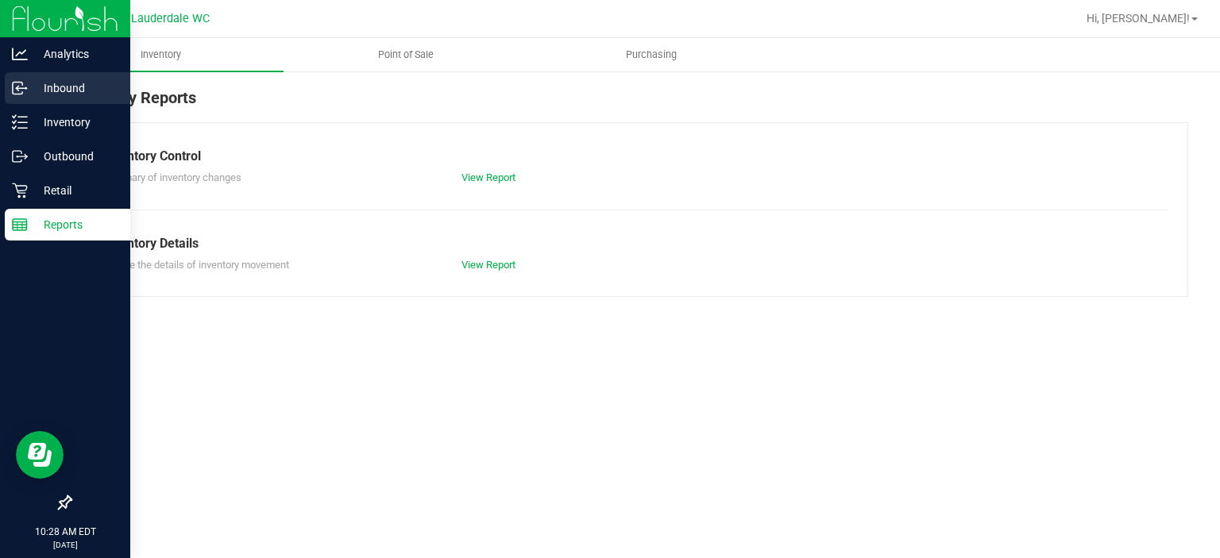
click at [42, 82] on p "Inbound" at bounding box center [75, 88] width 95 height 19
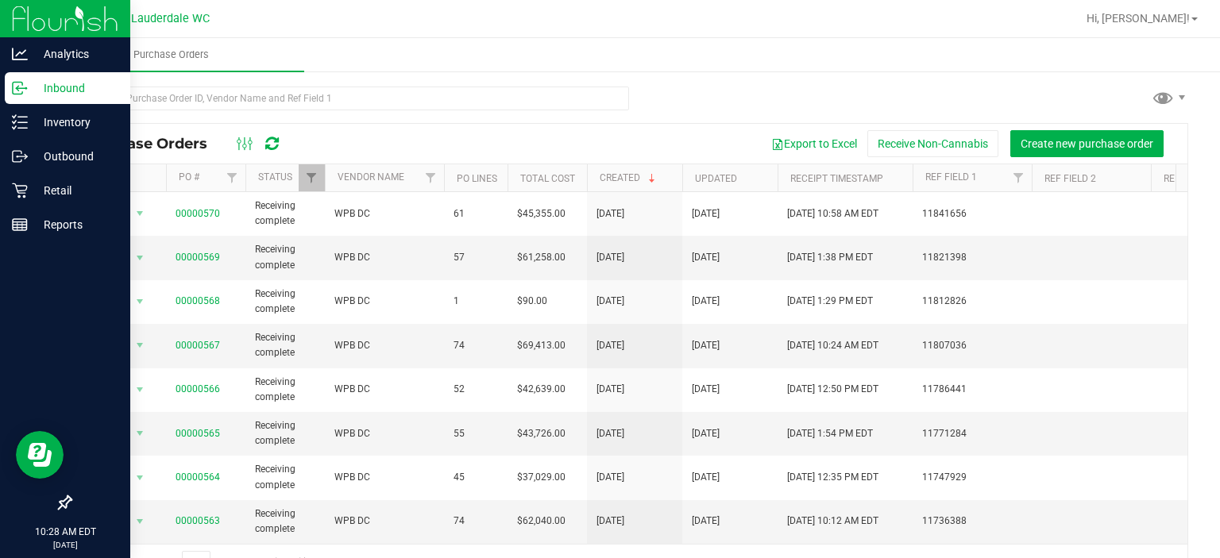
click at [40, 86] on p "Inbound" at bounding box center [75, 88] width 95 height 19
click at [30, 190] on p "Retail" at bounding box center [75, 190] width 95 height 19
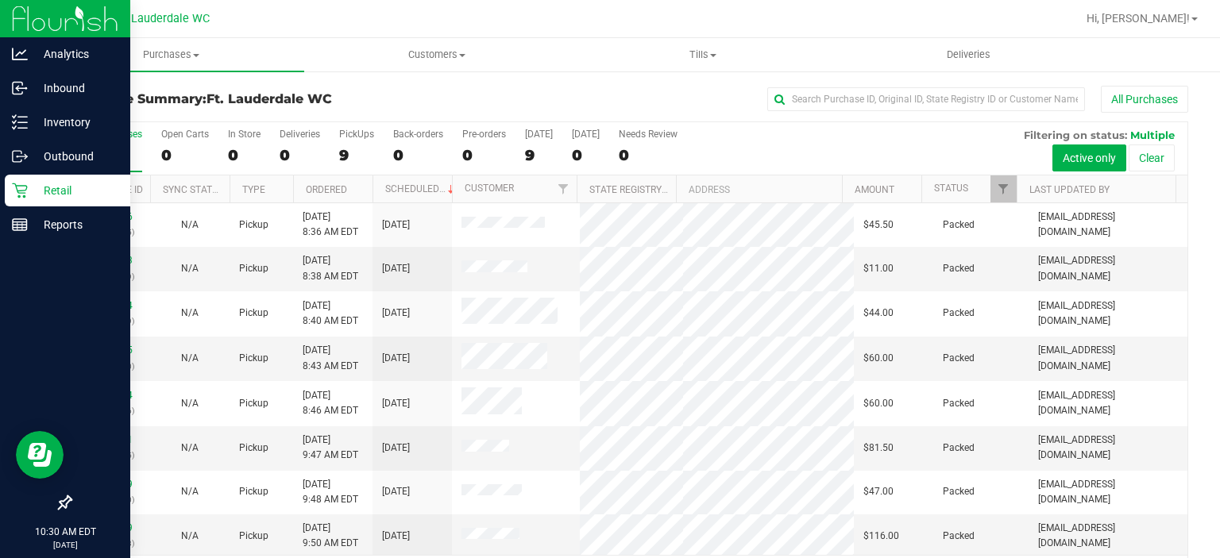
click at [21, 186] on icon at bounding box center [19, 190] width 15 height 15
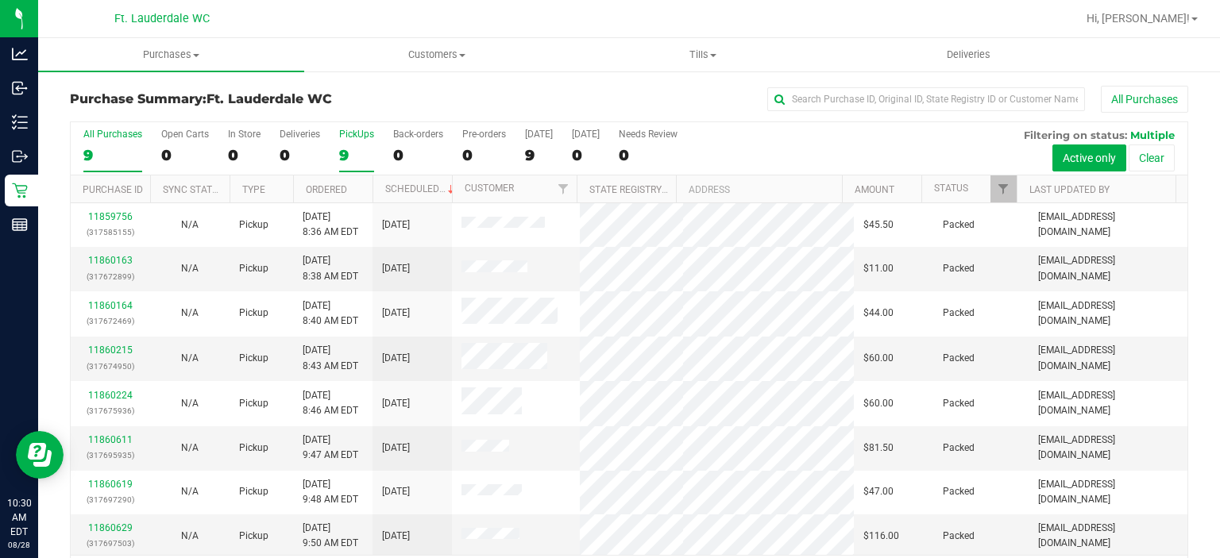
click at [362, 152] on div "9" at bounding box center [356, 155] width 35 height 18
click at [0, 0] on input "PickUps 9" at bounding box center [0, 0] width 0 height 0
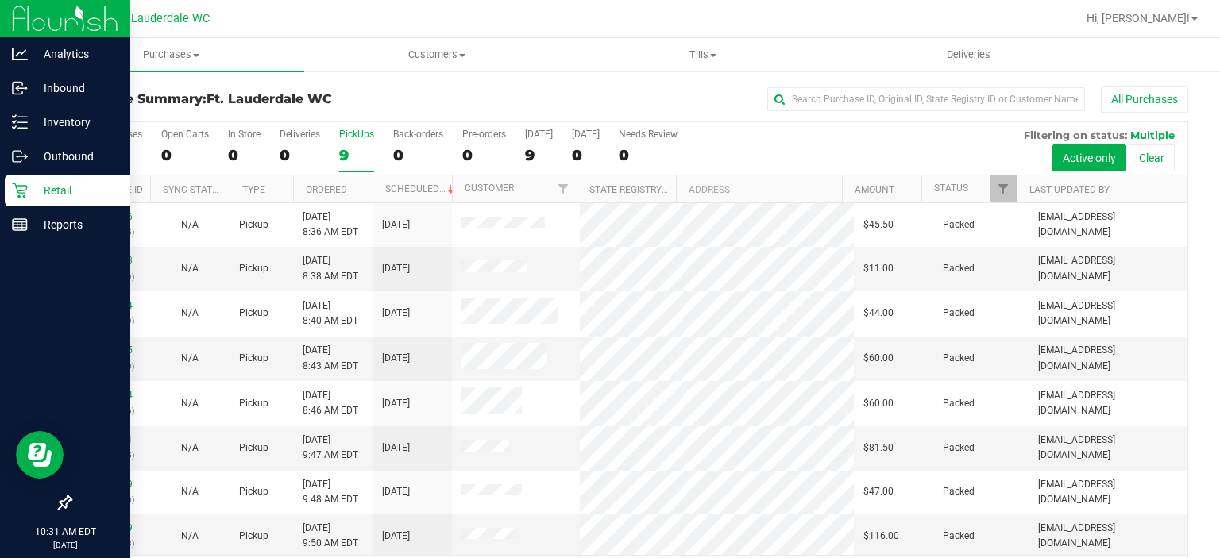
click at [0, 186] on link "Retail" at bounding box center [65, 192] width 130 height 34
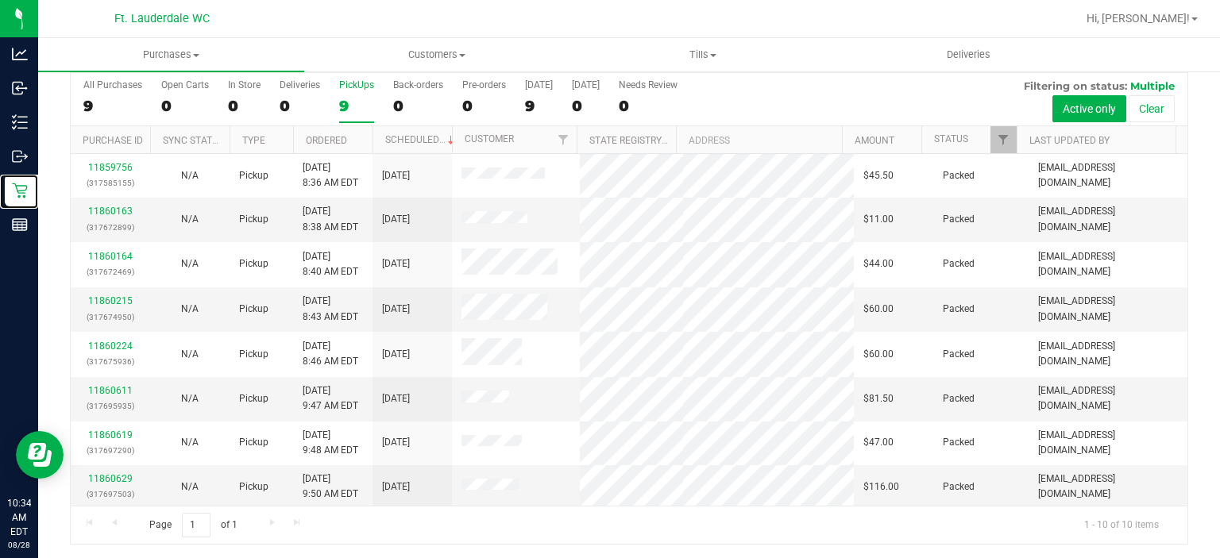
scroll to position [86, 0]
